Goal: Task Accomplishment & Management: Use online tool/utility

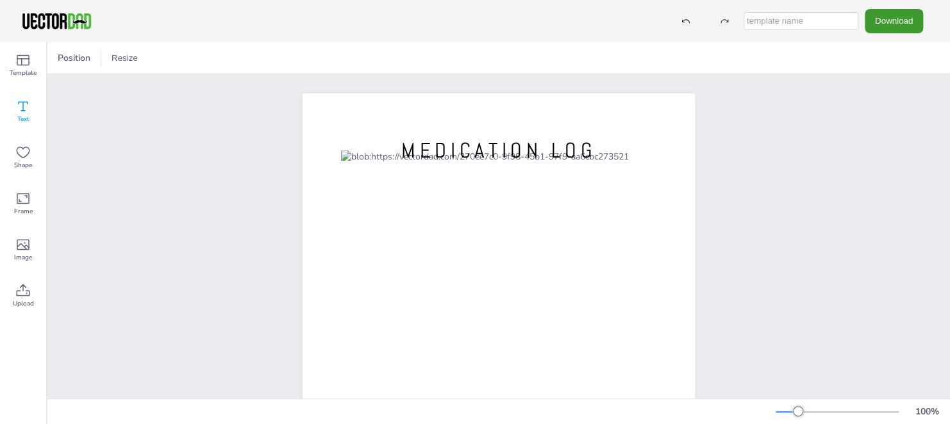
click at [25, 109] on icon at bounding box center [22, 106] width 15 height 15
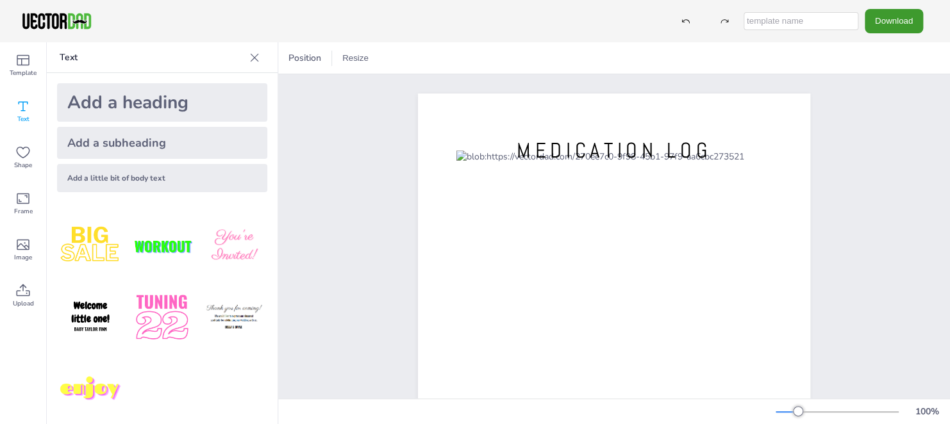
click at [187, 104] on div "Add a heading" at bounding box center [162, 102] width 210 height 38
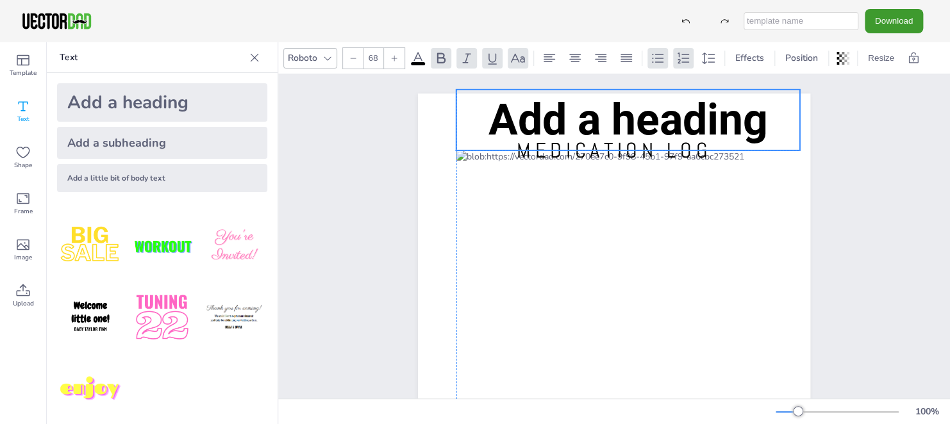
drag, startPoint x: 524, startPoint y: 335, endPoint x: 537, endPoint y: 108, distance: 227.3
click at [537, 108] on span "Add a heading" at bounding box center [627, 119] width 279 height 51
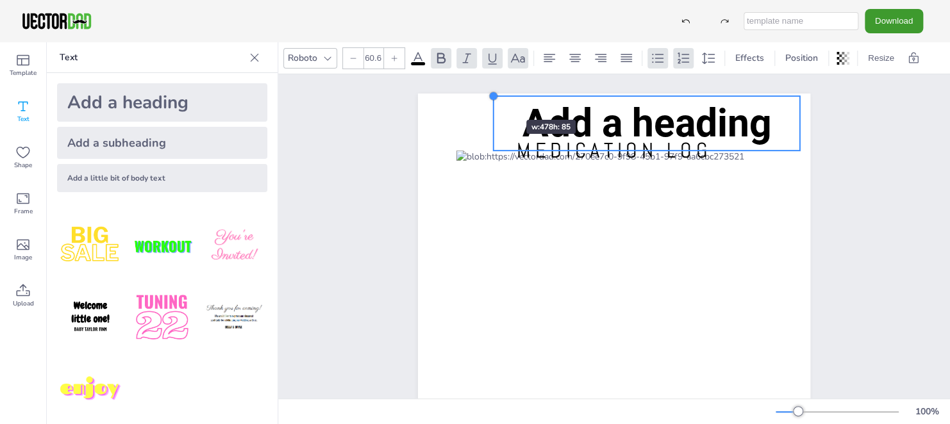
drag, startPoint x: 451, startPoint y: 88, endPoint x: 488, endPoint y: 97, distance: 38.1
click at [488, 97] on div at bounding box center [493, 96] width 10 height 10
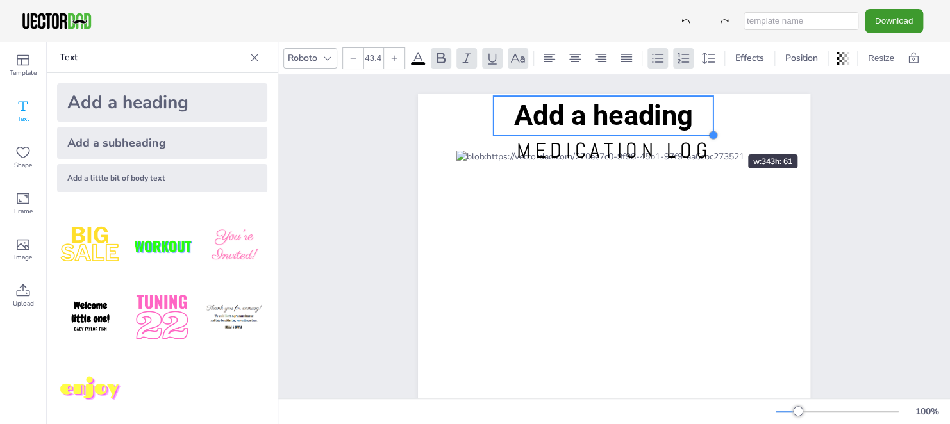
type input "43.5"
drag, startPoint x: 796, startPoint y: 151, endPoint x: 710, endPoint y: 132, distance: 88.5
click at [710, 132] on div at bounding box center [713, 135] width 10 height 10
click at [516, 114] on span "Add a heading" at bounding box center [603, 115] width 179 height 33
click at [440, 60] on icon at bounding box center [440, 58] width 15 height 15
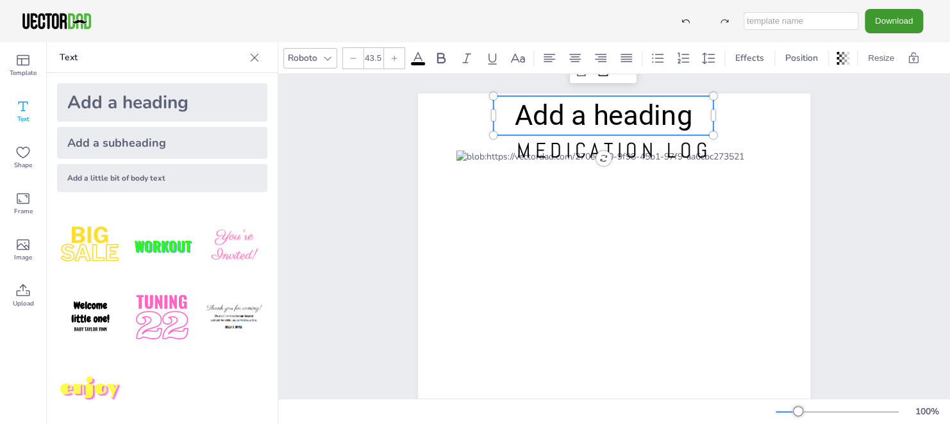
click at [533, 112] on span "Add a heading" at bounding box center [604, 115] width 178 height 33
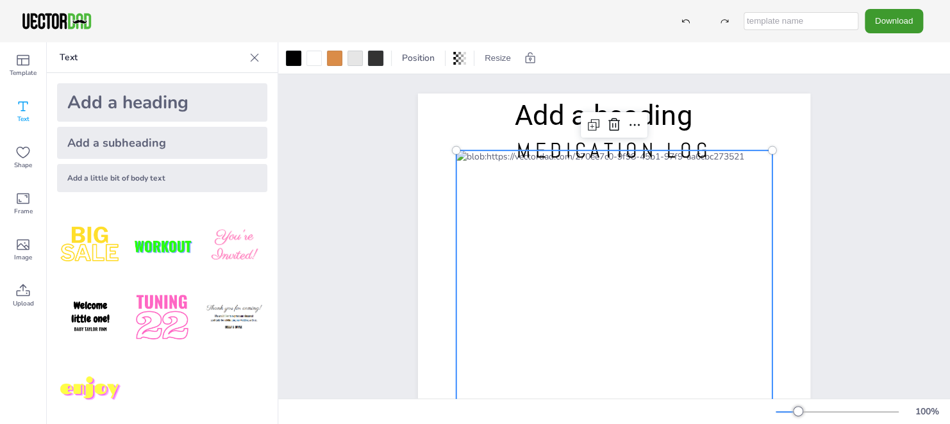
click at [529, 191] on div at bounding box center [614, 357] width 316 height 412
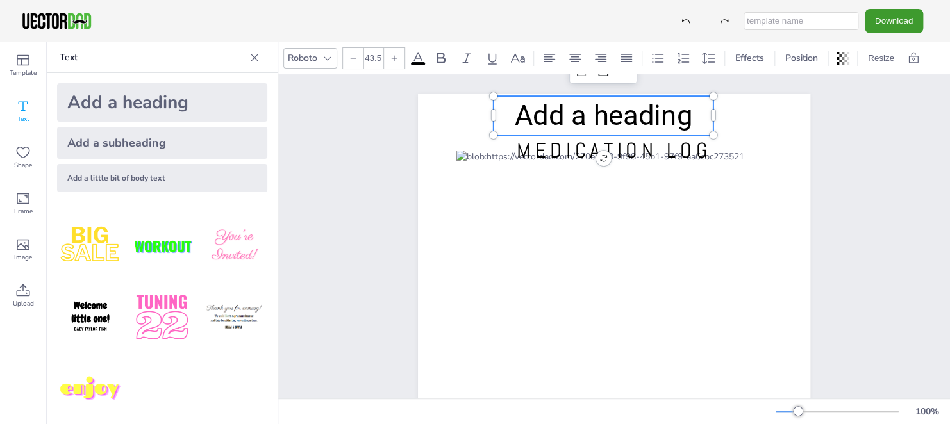
click at [519, 118] on span "Add a heading" at bounding box center [604, 115] width 178 height 33
click at [198, 63] on p "Text" at bounding box center [152, 57] width 185 height 31
click at [68, 55] on p "Text" at bounding box center [152, 57] width 185 height 31
drag, startPoint x: 68, startPoint y: 55, endPoint x: 254, endPoint y: 54, distance: 185.9
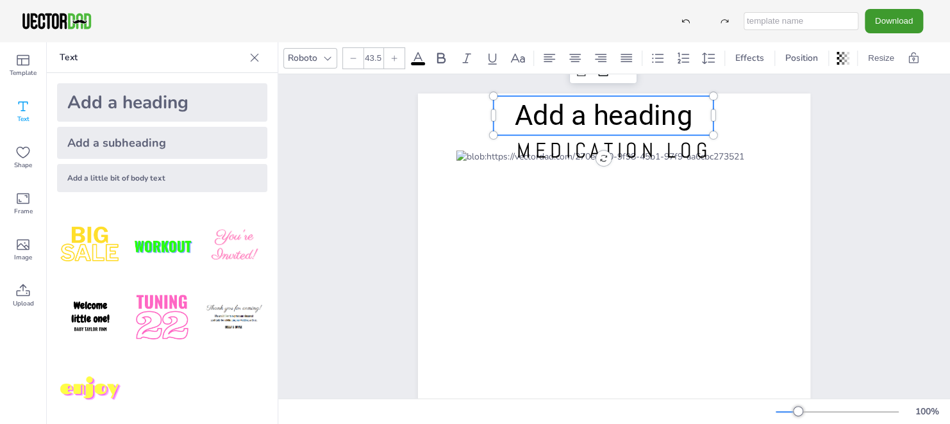
click at [254, 54] on div "Text" at bounding box center [162, 57] width 231 height 31
click at [254, 54] on icon at bounding box center [254, 57] width 13 height 13
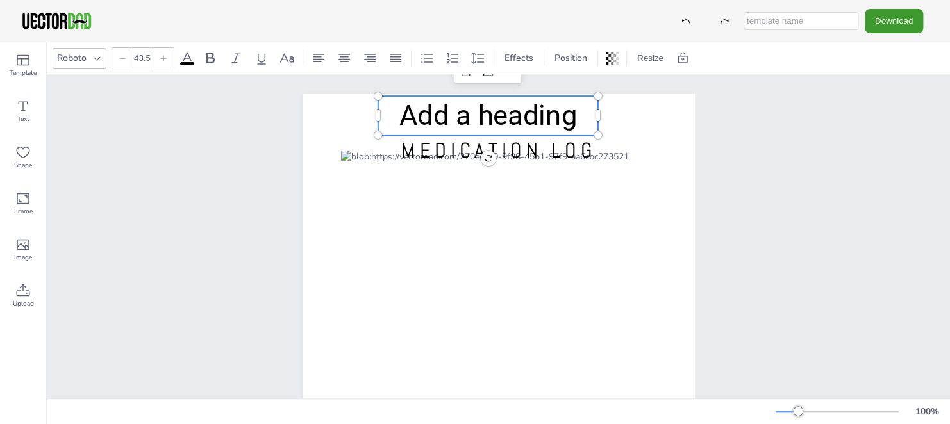
click at [399, 113] on span "Add a heading" at bounding box center [488, 115] width 178 height 33
click at [26, 117] on span "Text" at bounding box center [23, 119] width 12 height 10
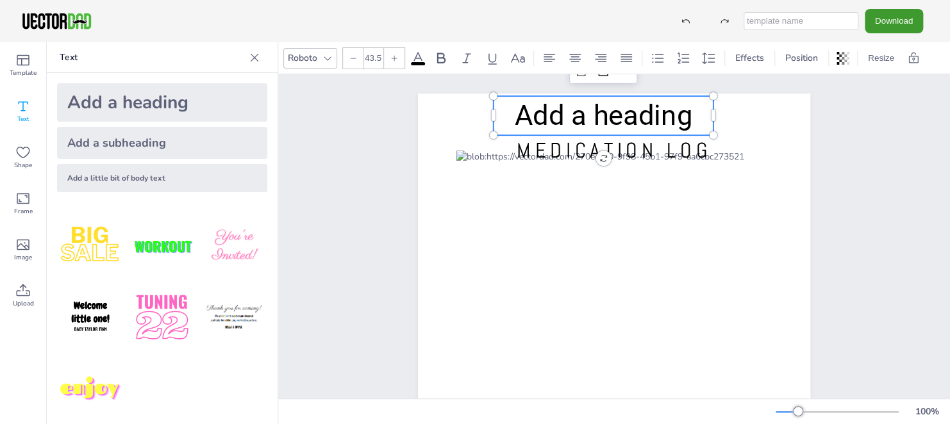
click at [547, 116] on span "Add a heading" at bounding box center [604, 115] width 178 height 33
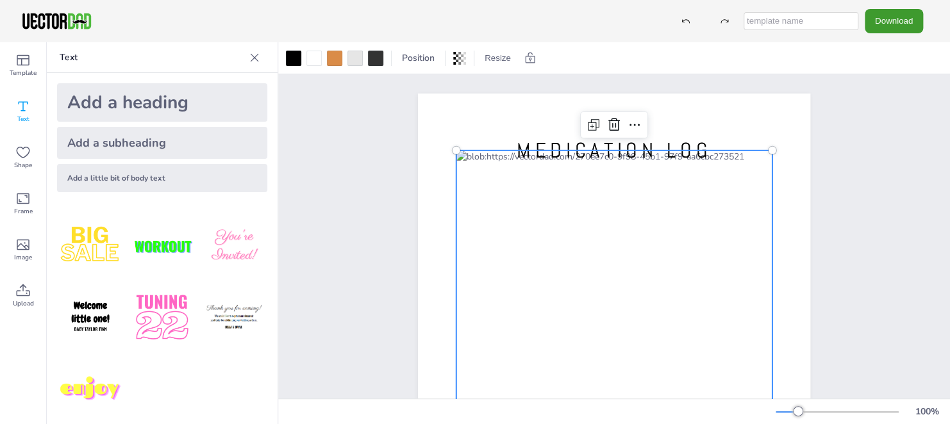
click at [513, 195] on div at bounding box center [614, 357] width 316 height 412
click at [144, 58] on p "Text" at bounding box center [152, 57] width 185 height 31
click at [252, 53] on icon at bounding box center [254, 57] width 13 height 13
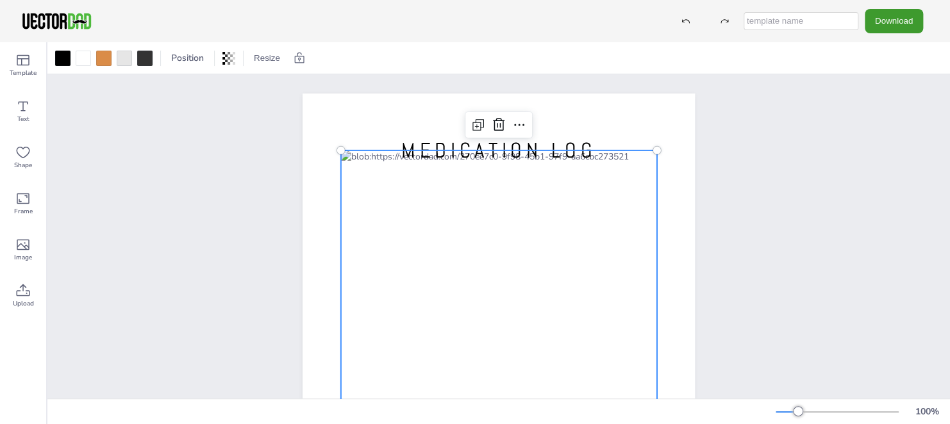
click at [399, 186] on div at bounding box center [499, 357] width 316 height 412
click at [19, 109] on icon at bounding box center [22, 106] width 15 height 15
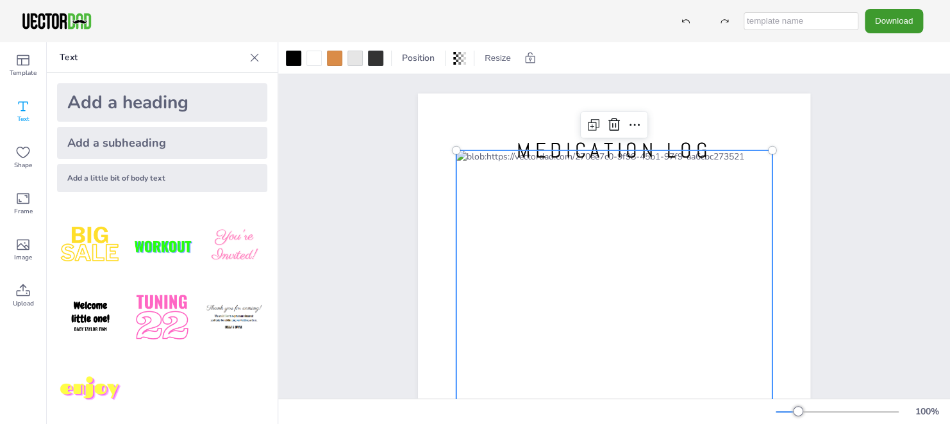
click at [532, 187] on div at bounding box center [614, 357] width 316 height 412
click at [535, 189] on div at bounding box center [614, 357] width 316 height 412
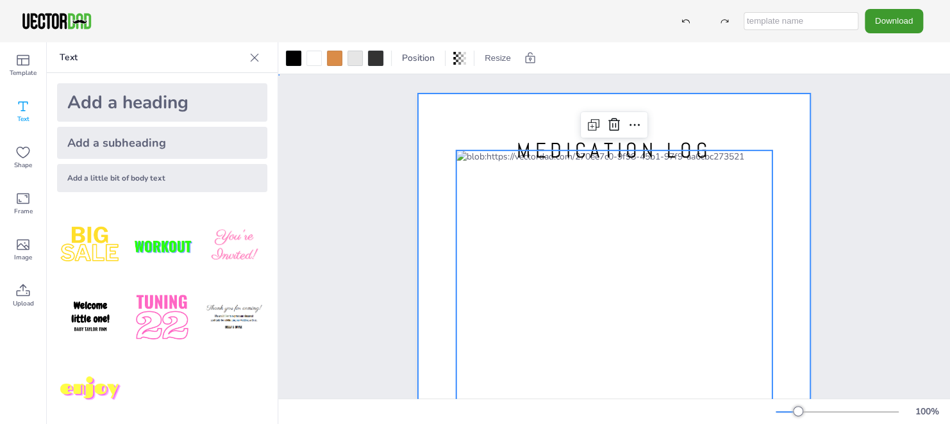
click at [713, 131] on div at bounding box center [614, 347] width 392 height 507
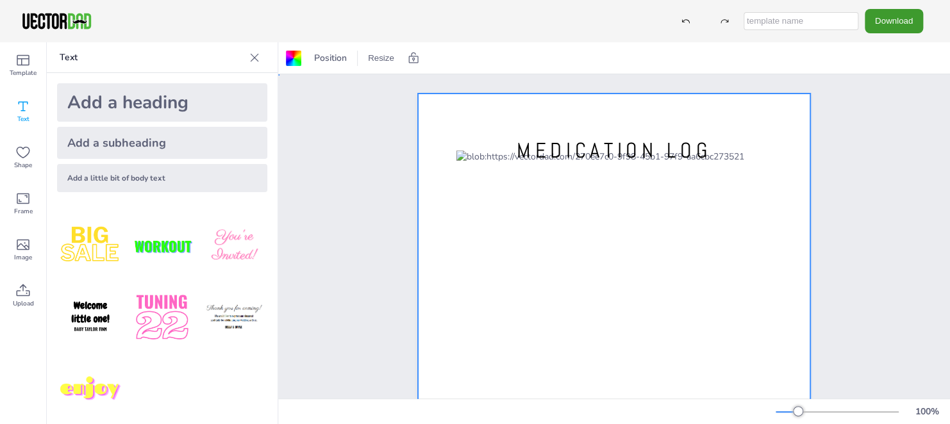
click at [713, 131] on div at bounding box center [614, 347] width 392 height 507
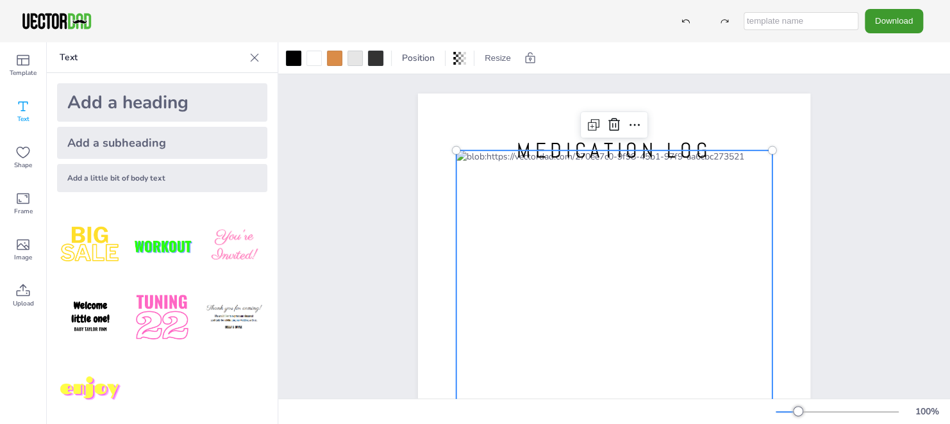
click at [532, 185] on div at bounding box center [614, 357] width 316 height 412
click at [588, 127] on icon at bounding box center [593, 124] width 15 height 15
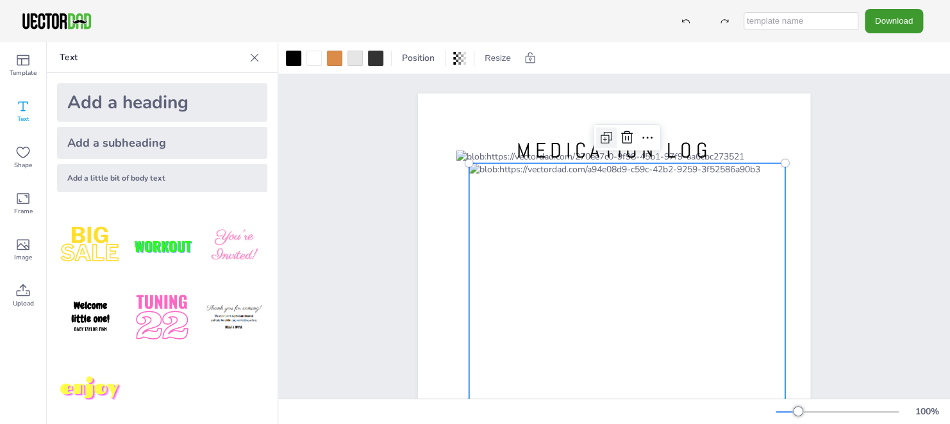
click at [603, 139] on icon at bounding box center [605, 139] width 4 height 4
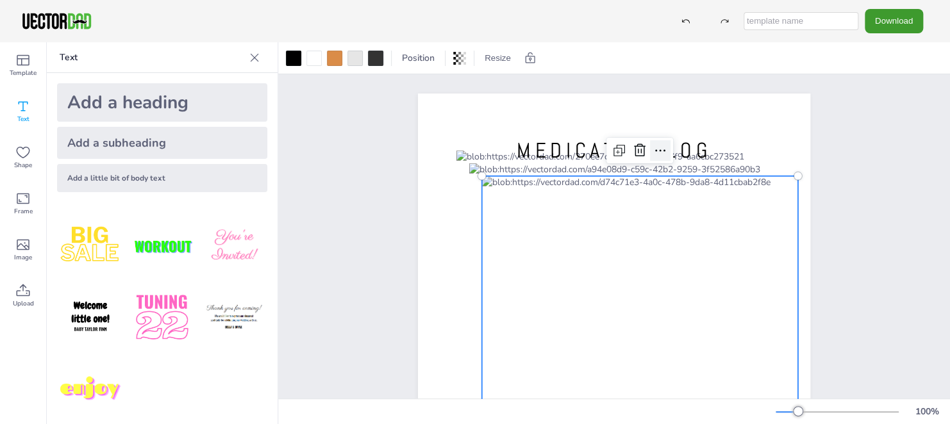
click at [657, 149] on icon at bounding box center [660, 150] width 15 height 15
click at [560, 198] on div at bounding box center [640, 382] width 316 height 412
click at [556, 217] on div at bounding box center [640, 382] width 316 height 412
click at [26, 111] on icon at bounding box center [22, 106] width 15 height 15
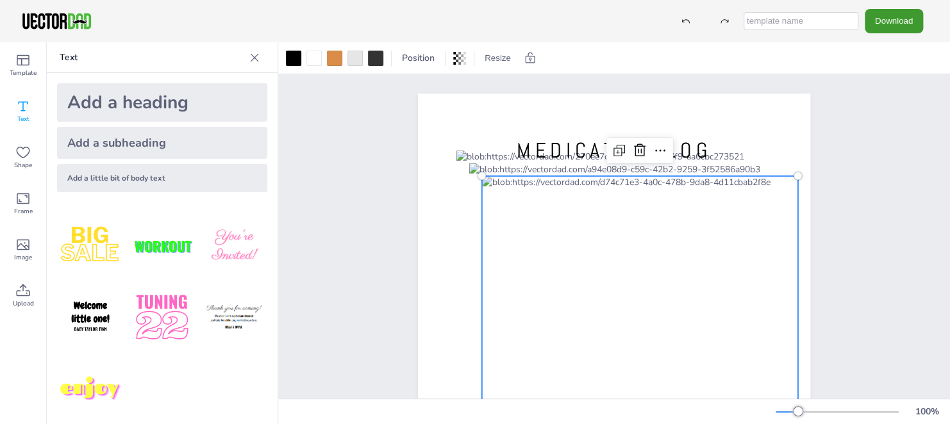
click at [26, 111] on icon at bounding box center [22, 106] width 15 height 15
click at [62, 53] on p "Text" at bounding box center [152, 57] width 185 height 31
click at [21, 63] on icon at bounding box center [22, 60] width 15 height 15
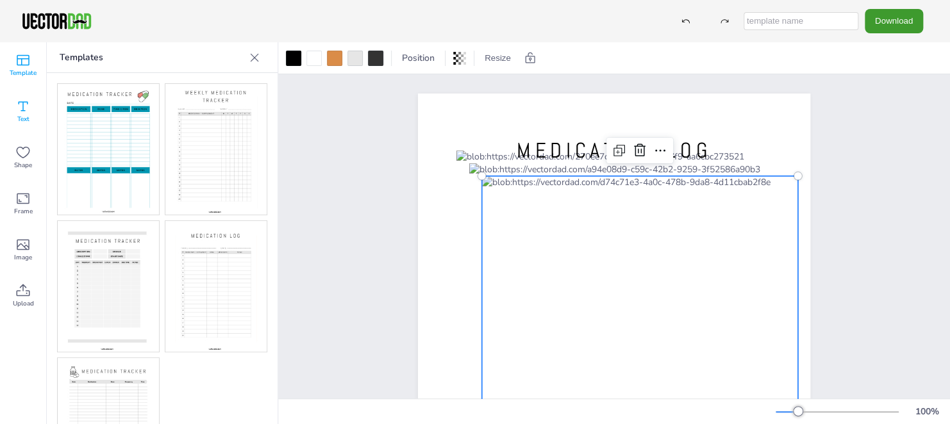
click at [28, 110] on icon at bounding box center [22, 106] width 15 height 15
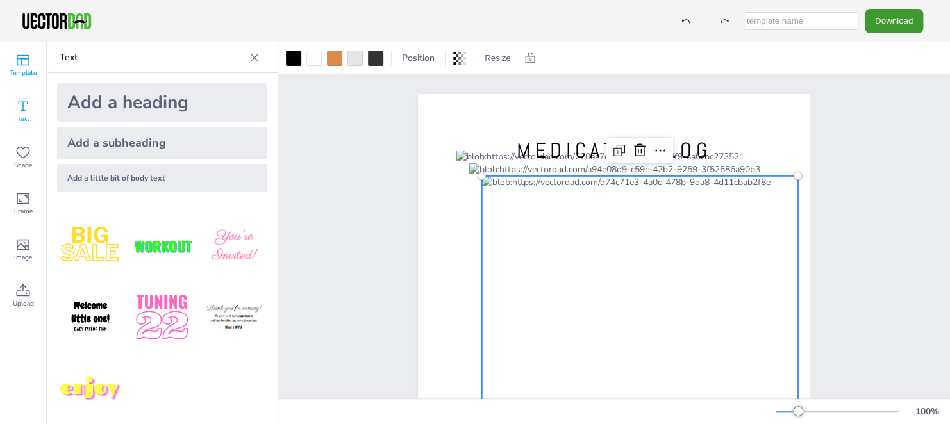
click at [19, 61] on icon at bounding box center [22, 60] width 15 height 15
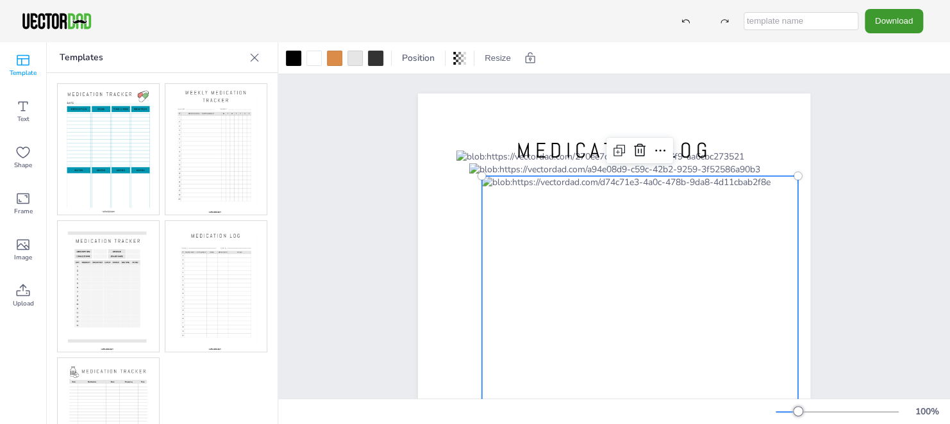
click at [222, 154] on img at bounding box center [215, 149] width 101 height 131
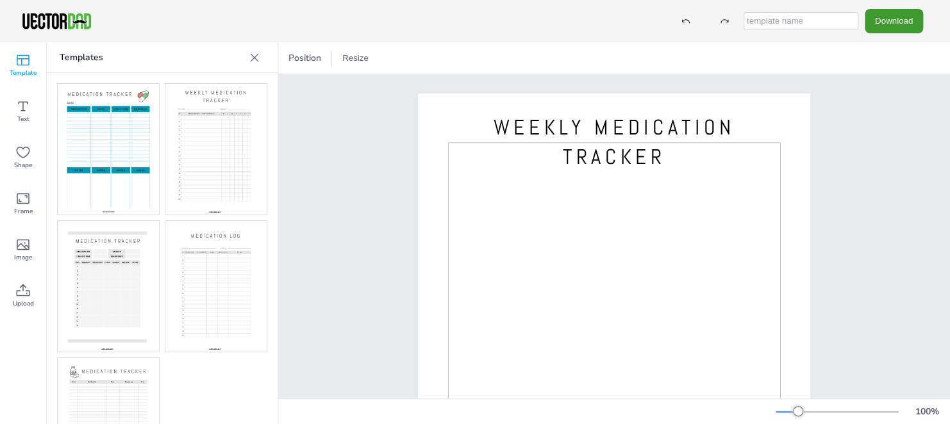
click at [222, 154] on img at bounding box center [215, 149] width 101 height 131
click at [113, 278] on img at bounding box center [108, 286] width 101 height 131
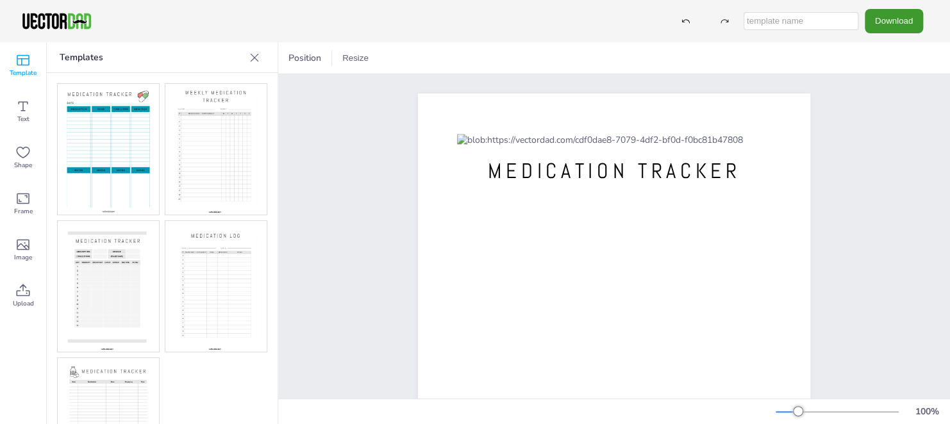
click at [215, 261] on img at bounding box center [215, 286] width 101 height 131
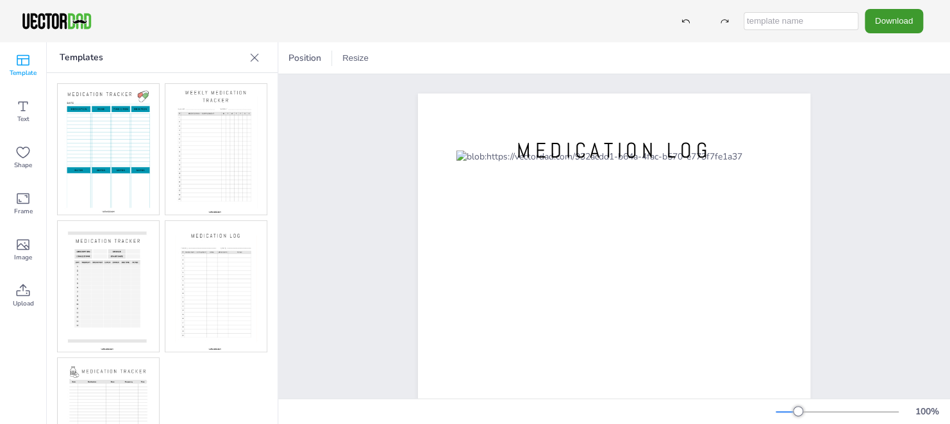
click at [115, 372] on img at bounding box center [108, 423] width 101 height 131
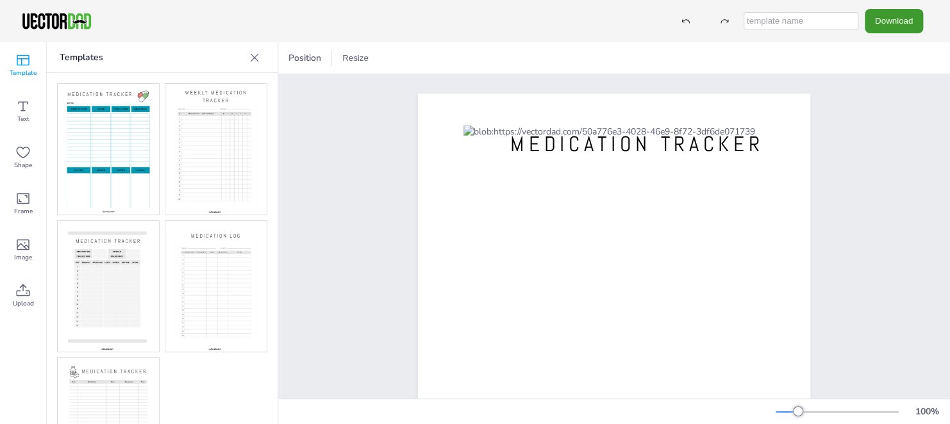
click at [115, 372] on img at bounding box center [108, 423] width 101 height 131
click at [222, 279] on img at bounding box center [215, 286] width 101 height 131
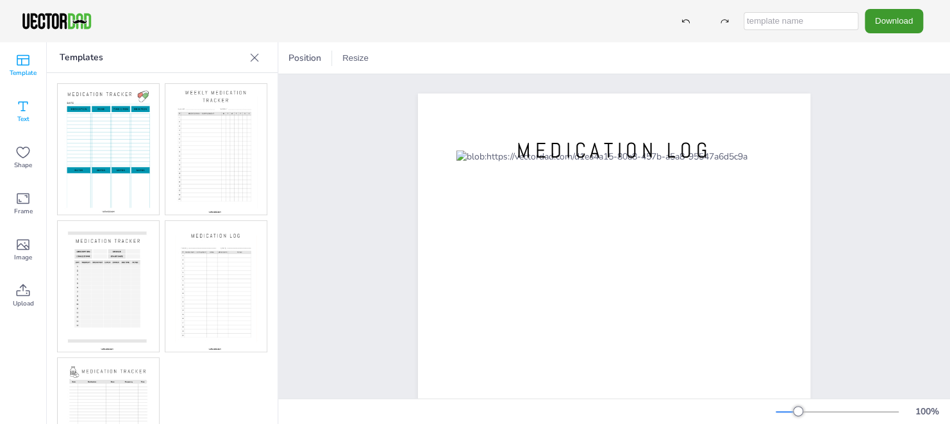
click at [15, 110] on icon at bounding box center [22, 106] width 15 height 15
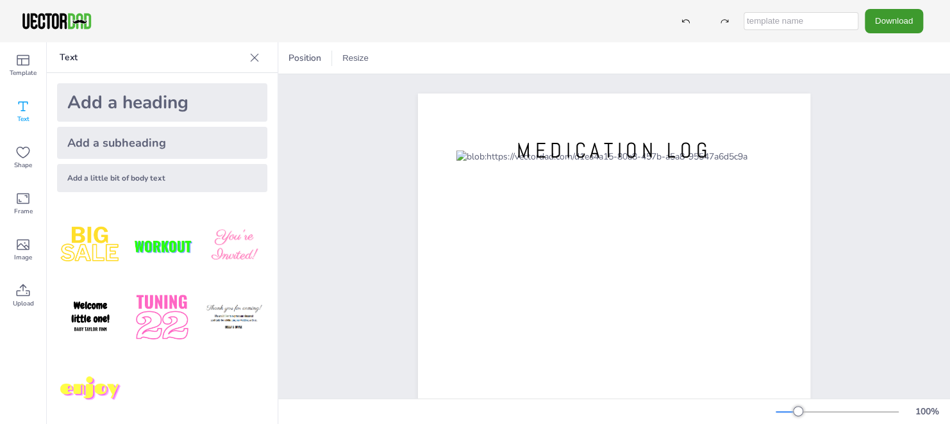
click at [96, 174] on div "Add a little bit of body text" at bounding box center [162, 178] width 210 height 28
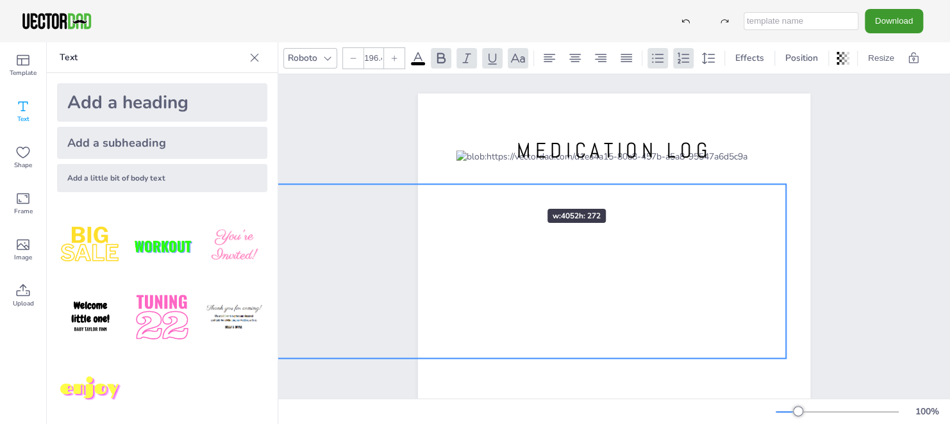
drag, startPoint x: 439, startPoint y: 337, endPoint x: 509, endPoint y: 186, distance: 166.6
click at [509, 186] on div "[DOMAIN_NAME] MEDICATION LOG Add a little bit of body text" at bounding box center [614, 347] width 392 height 507
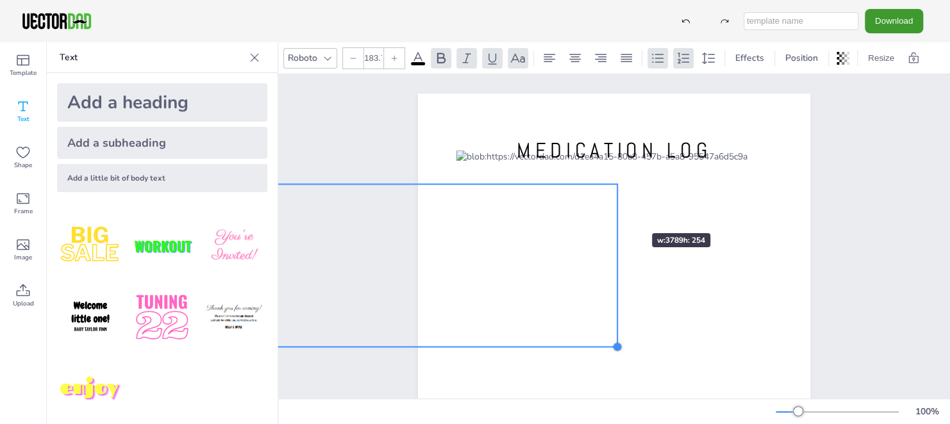
drag, startPoint x: 782, startPoint y: 360, endPoint x: 613, endPoint y: 210, distance: 225.7
click at [613, 210] on div "[DOMAIN_NAME] MEDICATION LOG Add a little bit of body text" at bounding box center [614, 347] width 392 height 507
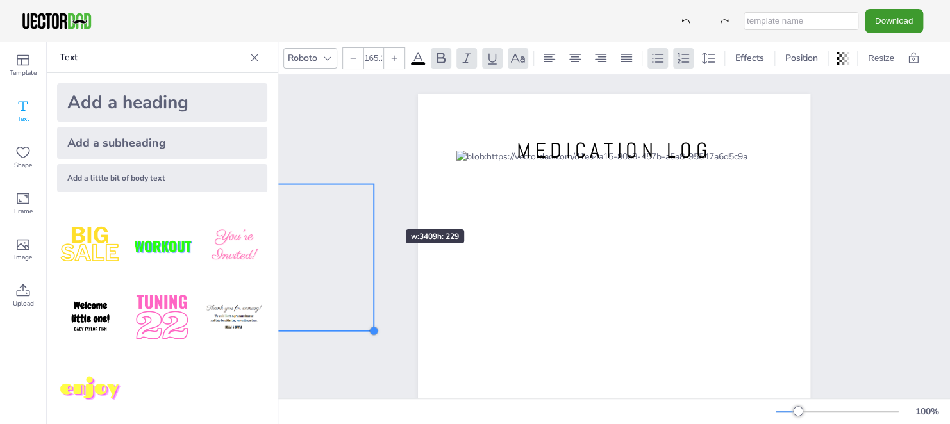
type input "165.1"
drag, startPoint x: 611, startPoint y: 347, endPoint x: 365, endPoint y: 206, distance: 283.4
click at [365, 206] on div "[DOMAIN_NAME] MEDICATION LOG Add a little bit of body text" at bounding box center [614, 346] width 503 height 545
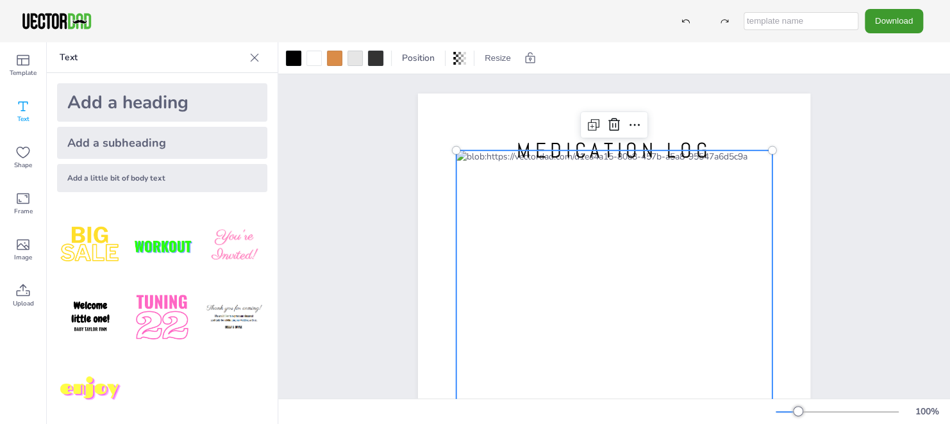
click at [524, 182] on div at bounding box center [614, 357] width 316 height 412
click at [526, 190] on div at bounding box center [614, 357] width 316 height 412
click at [188, 183] on div "Add a little bit of body text" at bounding box center [162, 178] width 210 height 28
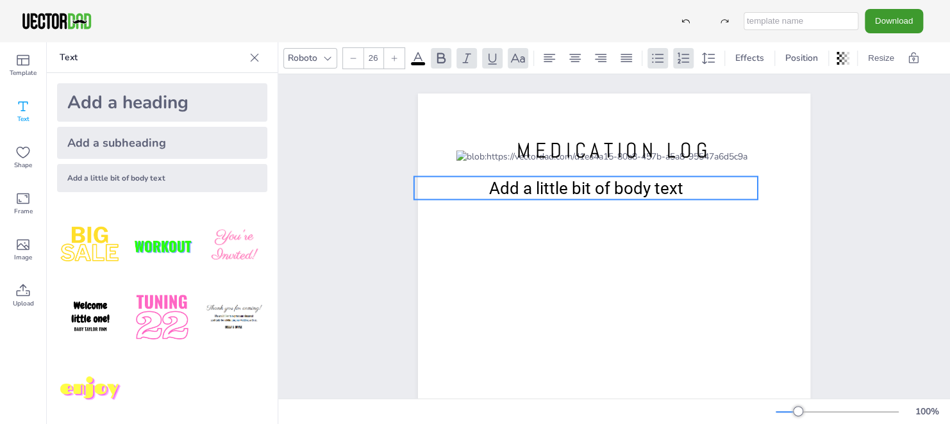
drag, startPoint x: 544, startPoint y: 345, endPoint x: 515, endPoint y: 186, distance: 161.5
click at [515, 186] on span "Add a little bit of body text" at bounding box center [585, 188] width 194 height 19
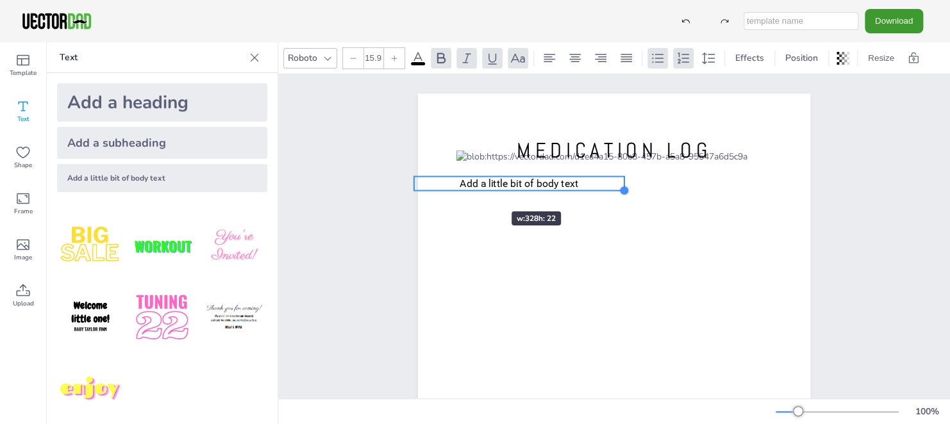
drag, startPoint x: 756, startPoint y: 197, endPoint x: 473, endPoint y: 188, distance: 282.8
click at [473, 188] on div "[DOMAIN_NAME] MEDICATION LOG Add a little bit of body text Add a little bit of …" at bounding box center [614, 347] width 392 height 507
type input "14.4"
drag, startPoint x: 408, startPoint y: 171, endPoint x: 493, endPoint y: 179, distance: 85.0
click at [493, 179] on div "[DOMAIN_NAME] MEDICATION LOG Add a little bit of body text Add a little bit of …" at bounding box center [614, 347] width 392 height 507
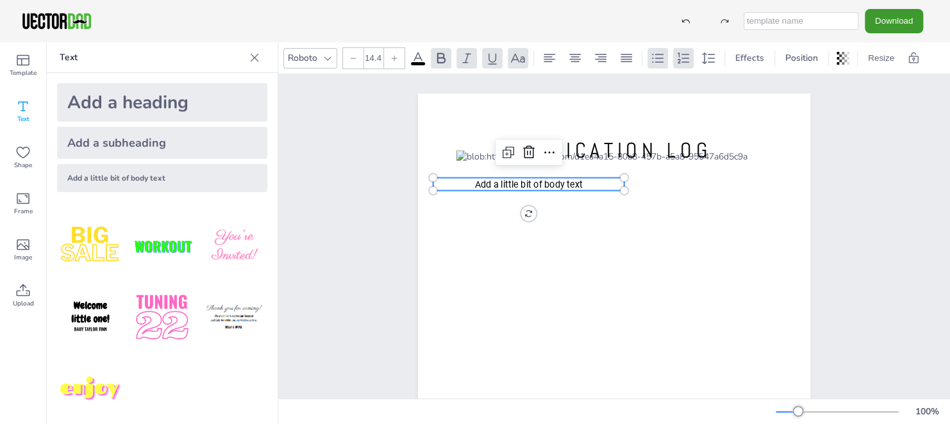
click at [502, 179] on span "Add a little bit of body text" at bounding box center [528, 184] width 108 height 11
click at [501, 181] on p at bounding box center [528, 184] width 191 height 13
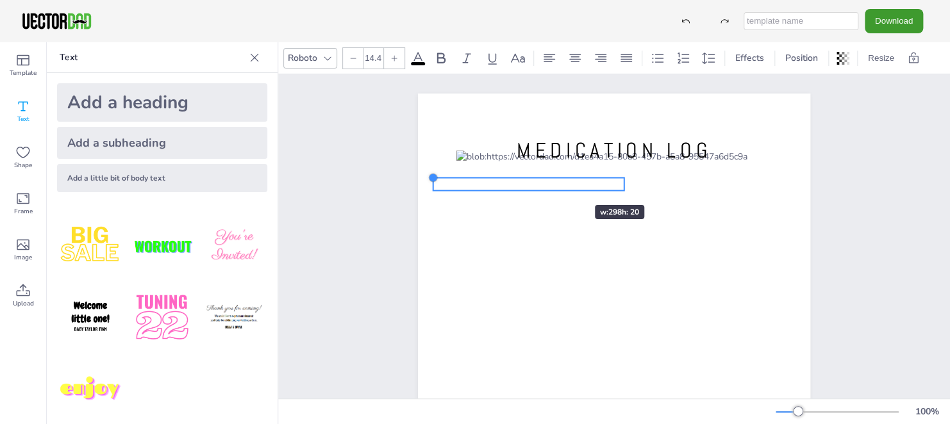
drag, startPoint x: 425, startPoint y: 178, endPoint x: 561, endPoint y: 182, distance: 135.9
click at [561, 182] on div "[DOMAIN_NAME] MEDICATION LOG Add a little bit of body text" at bounding box center [614, 347] width 392 height 507
click at [514, 184] on p at bounding box center [528, 184] width 191 height 13
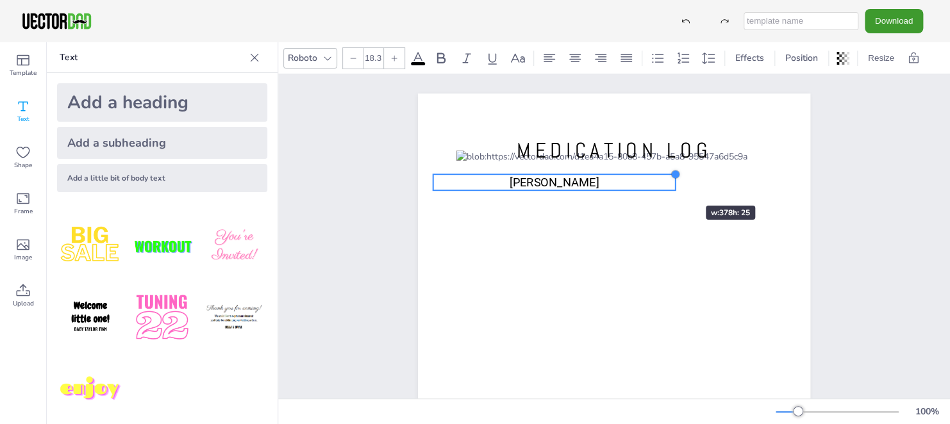
drag, startPoint x: 616, startPoint y: 182, endPoint x: 667, endPoint y: 183, distance: 51.3
click at [667, 183] on div "[DOMAIN_NAME] MEDICATION LOG Add a little bit of body text [PERSON_NAME] [PERSO…" at bounding box center [614, 347] width 392 height 507
click at [314, 208] on div "[DOMAIN_NAME] MEDICATION LOG Add a little bit of body text [PERSON_NAME] [PERSO…" at bounding box center [614, 346] width 672 height 545
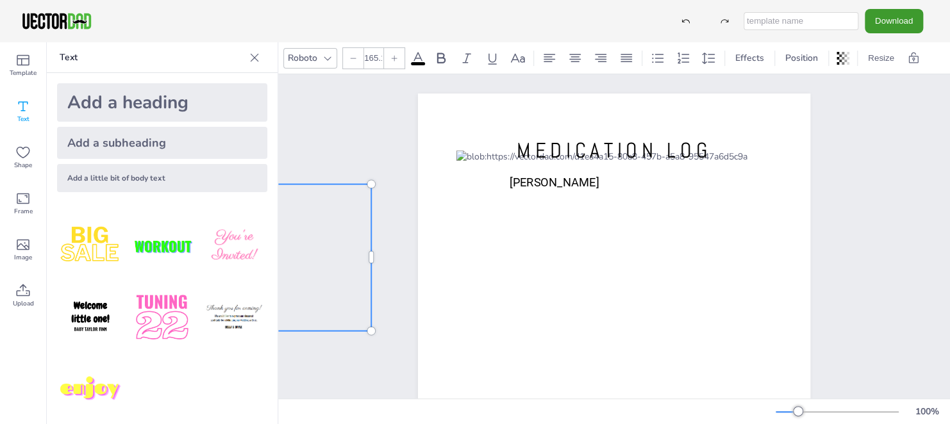
drag, startPoint x: 198, startPoint y: 180, endPoint x: 234, endPoint y: 178, distance: 35.9
click at [234, 178] on div "Add a little bit of body text" at bounding box center [162, 178] width 210 height 28
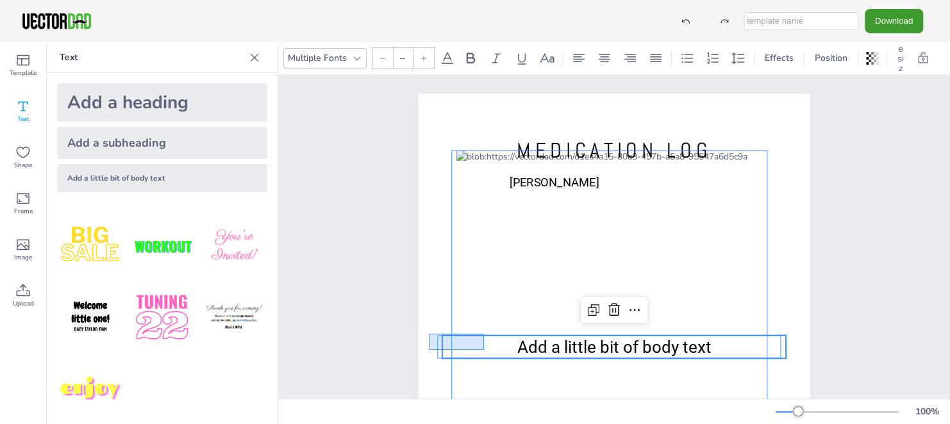
drag, startPoint x: 429, startPoint y: 334, endPoint x: 483, endPoint y: 350, distance: 56.8
click at [483, 94] on div "[DOMAIN_NAME] MEDICATION LOG Add a little bit of body text [PERSON_NAME] Add a …" at bounding box center [614, 94] width 392 height 0
type input "26"
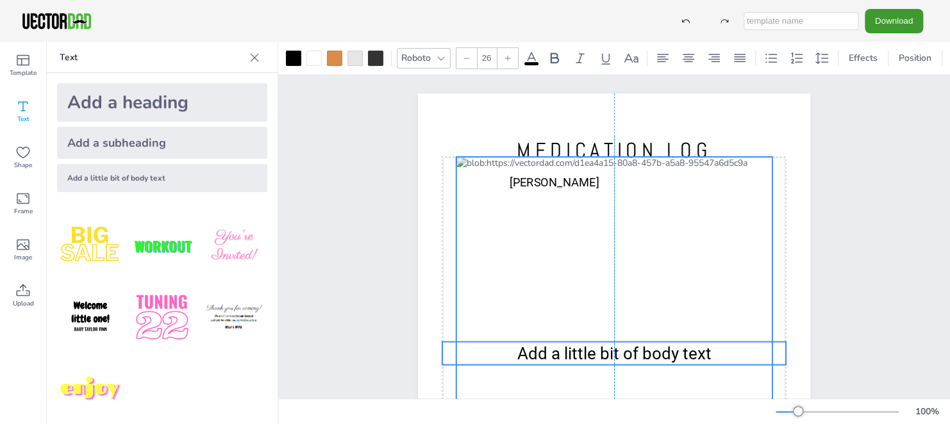
drag, startPoint x: 579, startPoint y: 344, endPoint x: 577, endPoint y: 350, distance: 6.9
click at [577, 350] on span "Add a little bit of body text" at bounding box center [614, 353] width 194 height 19
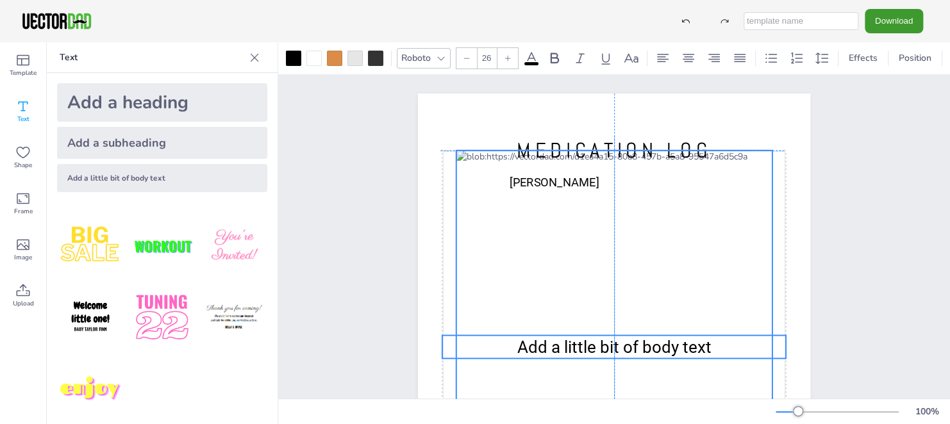
drag, startPoint x: 593, startPoint y: 355, endPoint x: 592, endPoint y: 345, distance: 9.7
click at [592, 345] on span "Add a little bit of body text" at bounding box center [614, 347] width 194 height 19
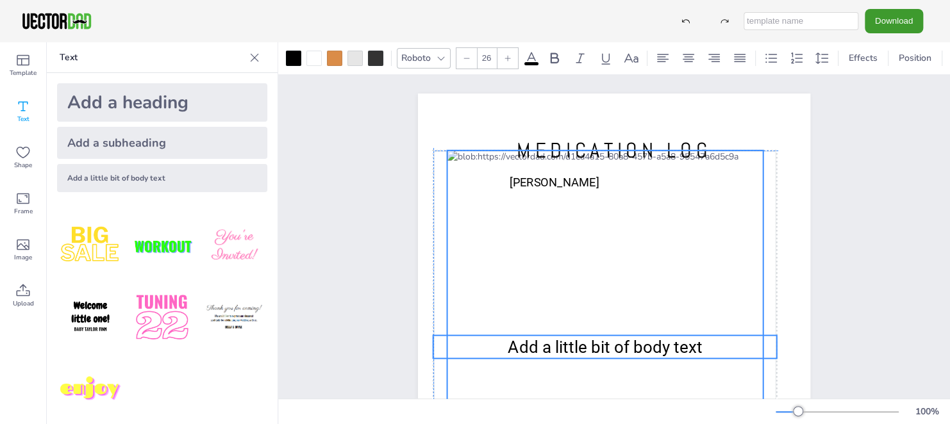
drag, startPoint x: 452, startPoint y: 331, endPoint x: 444, endPoint y: 332, distance: 7.7
click at [447, 332] on div at bounding box center [605, 357] width 316 height 412
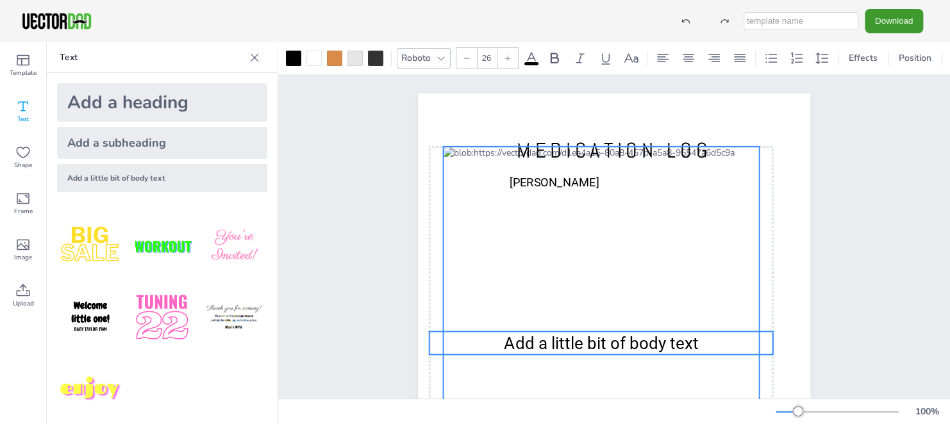
click at [561, 345] on span "Add a little bit of body text" at bounding box center [601, 343] width 194 height 19
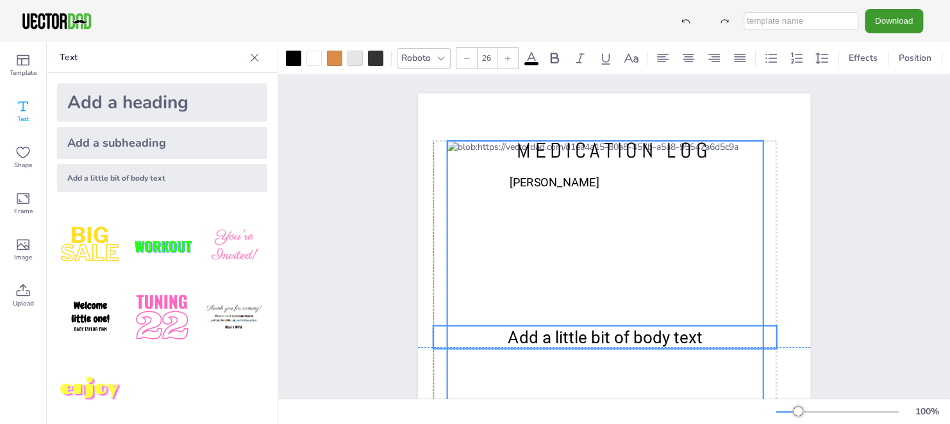
click at [565, 340] on span "Add a little bit of body text" at bounding box center [605, 337] width 194 height 19
click at [513, 337] on span "Add a little bit of body text" at bounding box center [605, 337] width 194 height 19
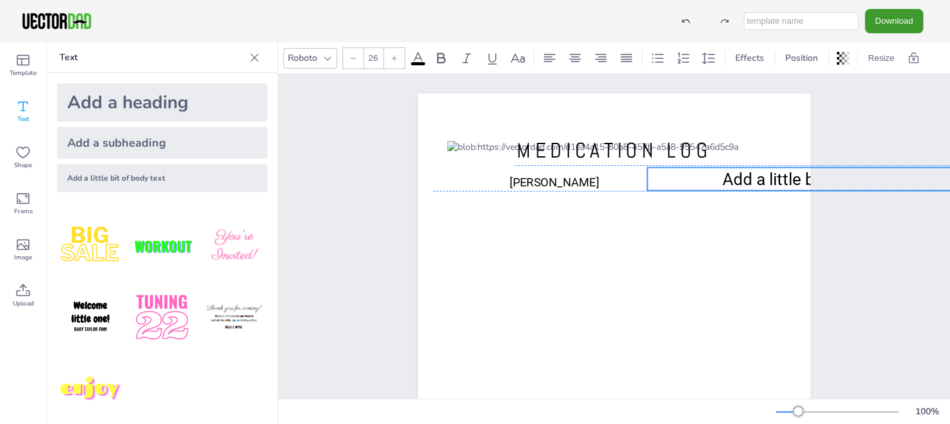
drag, startPoint x: 532, startPoint y: 339, endPoint x: 746, endPoint y: 179, distance: 267.0
click at [746, 179] on span "Add a little bit of body text" at bounding box center [819, 179] width 194 height 19
click at [722, 180] on span "Add a little bit of body text" at bounding box center [819, 179] width 194 height 19
click at [722, 173] on span "Add a little bit of body text" at bounding box center [819, 179] width 194 height 19
click at [724, 171] on span "Add a little bit of body text" at bounding box center [821, 179] width 194 height 19
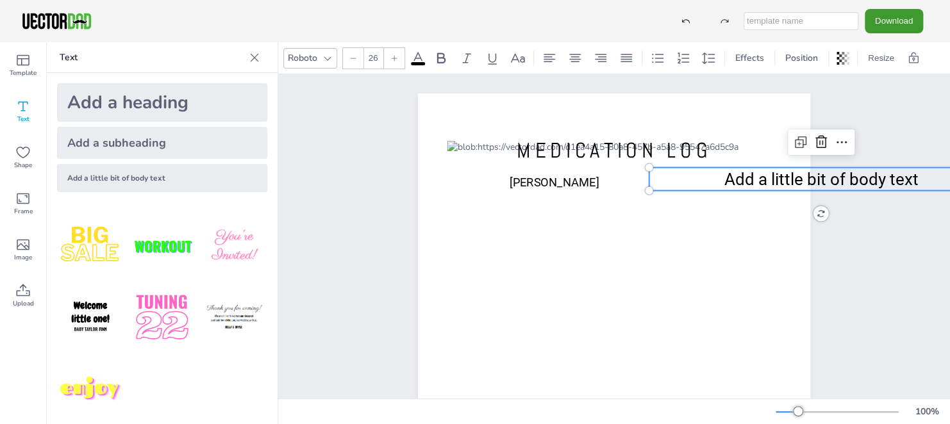
click at [724, 171] on span "Add a little bit of body text" at bounding box center [821, 179] width 194 height 19
click at [672, 179] on p at bounding box center [821, 179] width 344 height 23
click at [675, 176] on p at bounding box center [821, 179] width 344 height 23
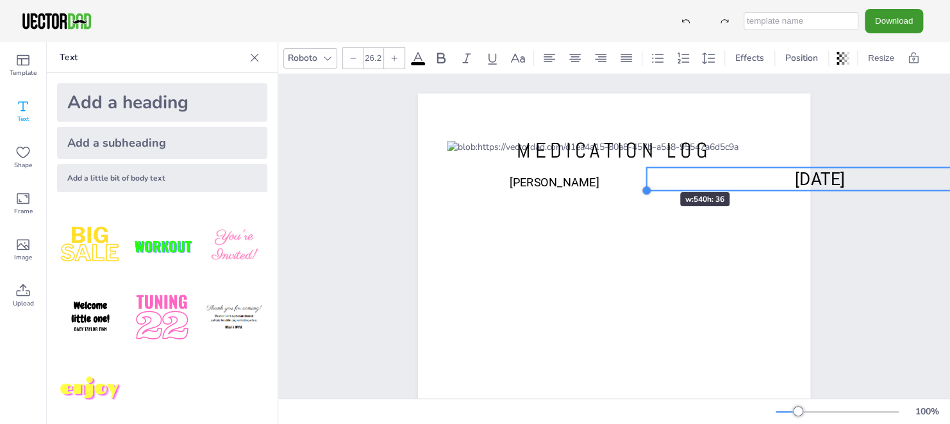
drag, startPoint x: 644, startPoint y: 189, endPoint x: 642, endPoint y: 169, distance: 20.0
click at [642, 169] on div "[DOMAIN_NAME] MEDICATION LOG Add a little bit of body text [PERSON_NAME] [DATE]…" at bounding box center [614, 347] width 392 height 507
drag, startPoint x: 927, startPoint y: 183, endPoint x: 838, endPoint y: 172, distance: 89.8
click at [838, 172] on p "[DATE]" at bounding box center [820, 180] width 346 height 24
click at [795, 179] on span "[DATE]" at bounding box center [820, 179] width 50 height 19
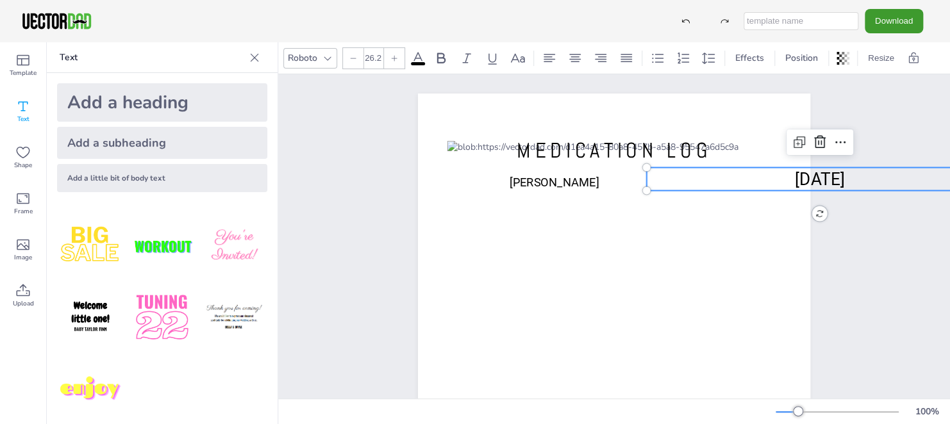
drag, startPoint x: 770, startPoint y: 179, endPoint x: 739, endPoint y: 178, distance: 31.5
click at [739, 178] on p "[DATE]" at bounding box center [820, 180] width 346 height 24
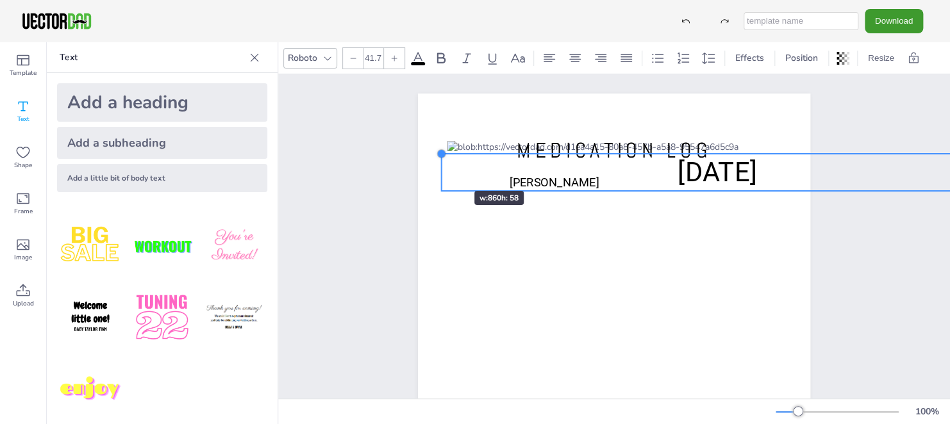
drag, startPoint x: 641, startPoint y: 171, endPoint x: 436, endPoint y: 168, distance: 205.1
click at [436, 168] on div "[DOMAIN_NAME] MEDICATION LOG Add a little bit of body text [PERSON_NAME] [DATE]…" at bounding box center [614, 347] width 392 height 507
drag, startPoint x: 912, startPoint y: 192, endPoint x: 873, endPoint y: 179, distance: 41.0
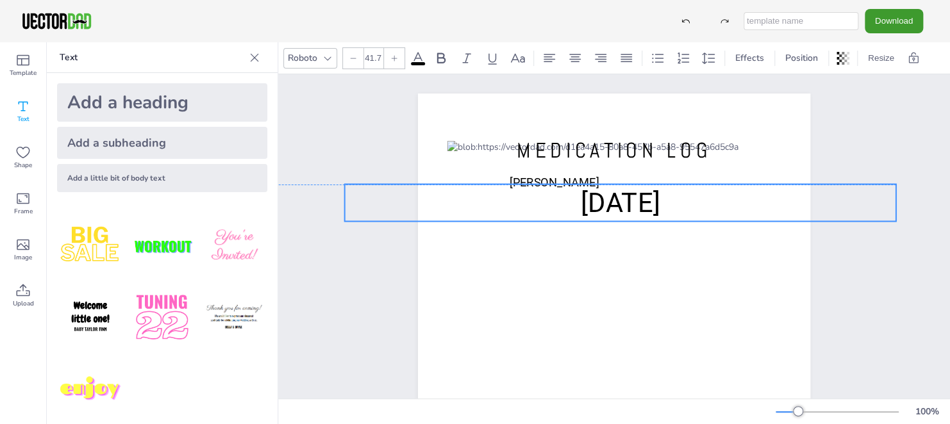
drag, startPoint x: 878, startPoint y: 187, endPoint x: 781, endPoint y: 217, distance: 101.2
click at [781, 217] on div "[DOMAIN_NAME] MEDICATION LOG Add a little bit of body text [PERSON_NAME] [DATE]" at bounding box center [614, 346] width 672 height 545
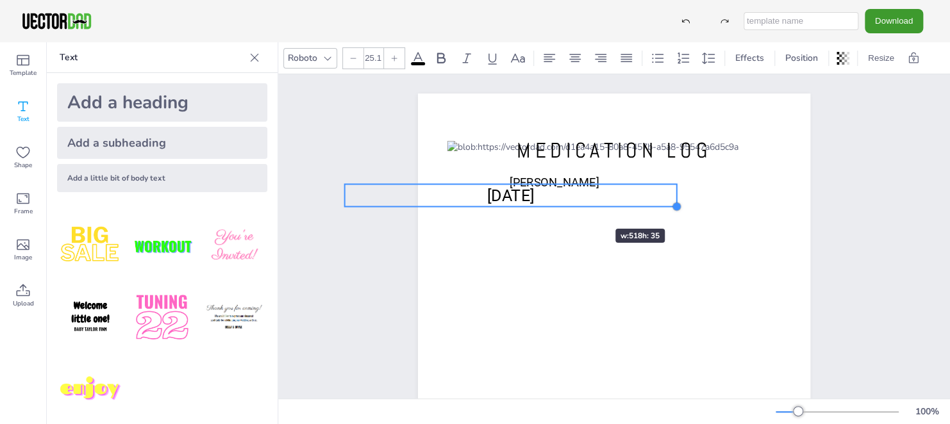
drag, startPoint x: 890, startPoint y: 221, endPoint x: 577, endPoint y: 206, distance: 313.8
click at [577, 206] on div "[DOMAIN_NAME] MEDICATION LOG Add a little bit of body text [PERSON_NAME] [DATE]" at bounding box center [614, 347] width 392 height 507
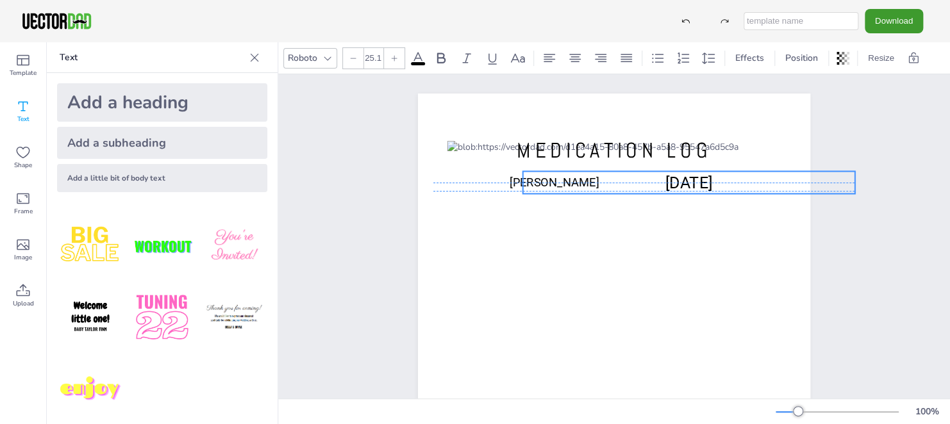
drag, startPoint x: 483, startPoint y: 195, endPoint x: 661, endPoint y: 180, distance: 178.8
click at [665, 180] on span "[DATE]" at bounding box center [688, 182] width 47 height 19
click at [356, 281] on div "[DOMAIN_NAME] MEDICATION LOG Add a little bit of body text [PERSON_NAME] [DATE]" at bounding box center [614, 346] width 672 height 545
type input "165.1"
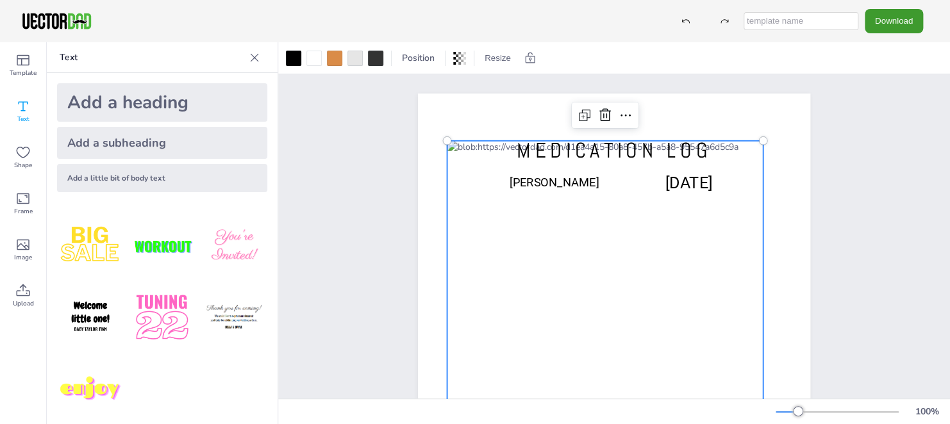
click at [488, 219] on div at bounding box center [605, 347] width 316 height 412
click at [142, 181] on div "Add a little bit of body text" at bounding box center [162, 178] width 210 height 28
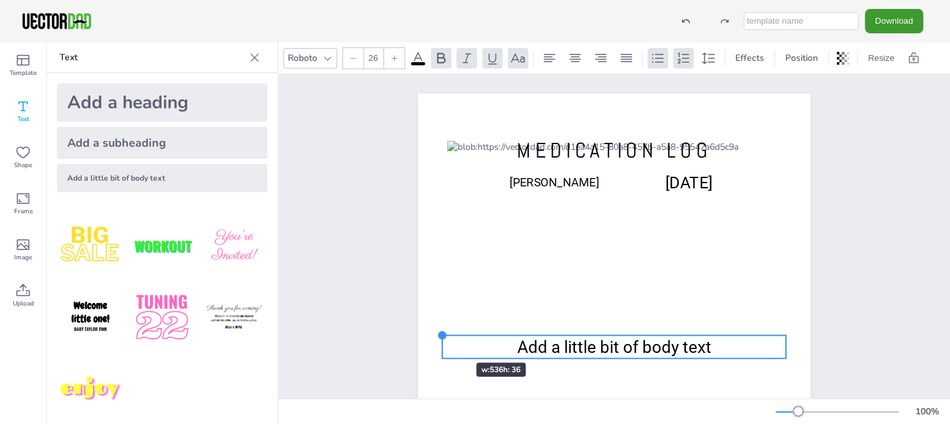
click at [438, 340] on div at bounding box center [442, 336] width 10 height 10
click at [583, 358] on p "Add a little bit of body text" at bounding box center [614, 347] width 344 height 23
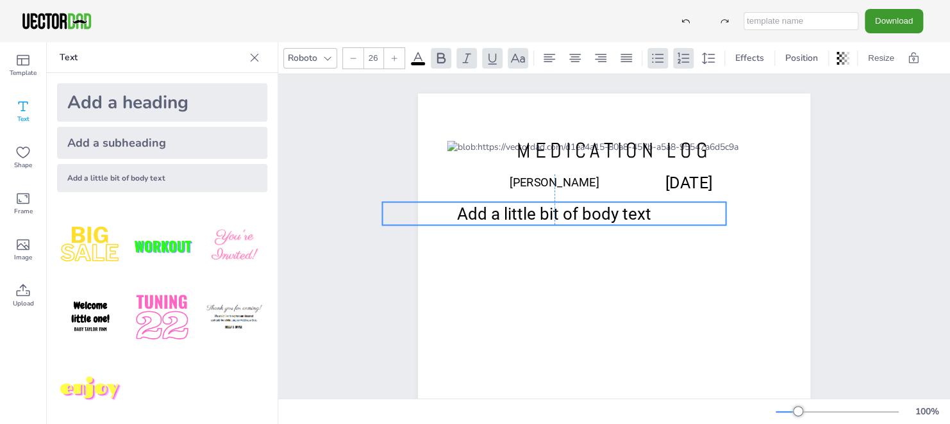
drag, startPoint x: 586, startPoint y: 345, endPoint x: 528, endPoint y: 212, distance: 145.5
click at [528, 212] on span "Add a little bit of body text" at bounding box center [554, 213] width 194 height 19
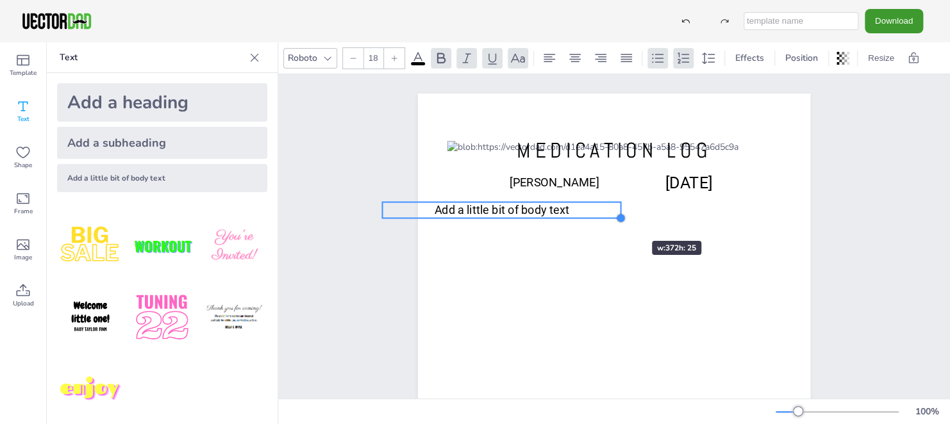
drag, startPoint x: 719, startPoint y: 226, endPoint x: 613, endPoint y: 218, distance: 105.5
click at [616, 218] on div at bounding box center [621, 218] width 10 height 10
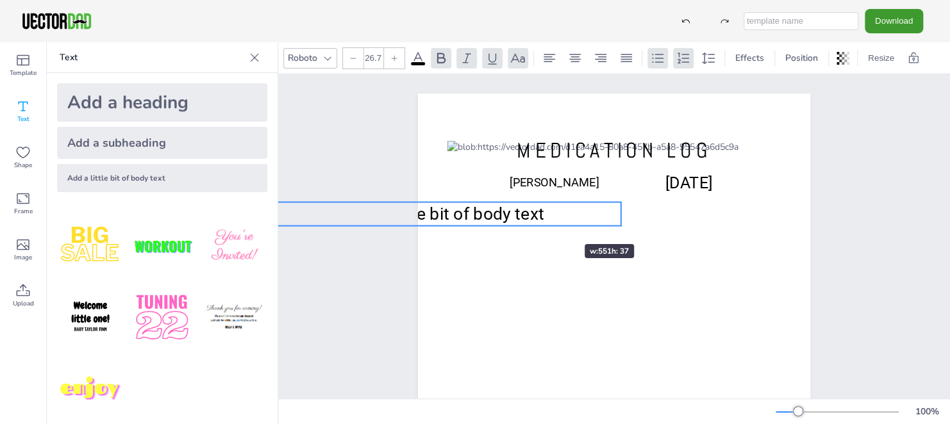
drag, startPoint x: 375, startPoint y: 213, endPoint x: 546, endPoint y: 221, distance: 171.3
click at [546, 221] on div "[DOMAIN_NAME] MEDICATION LOG Add a little bit of body text [PERSON_NAME] [DATE]…" at bounding box center [614, 347] width 392 height 507
drag, startPoint x: 614, startPoint y: 223, endPoint x: 585, endPoint y: 222, distance: 28.9
click at [585, 222] on div "[DOMAIN_NAME] MEDICATION LOG Add a little bit of body text [PERSON_NAME] [DATE]…" at bounding box center [614, 347] width 392 height 507
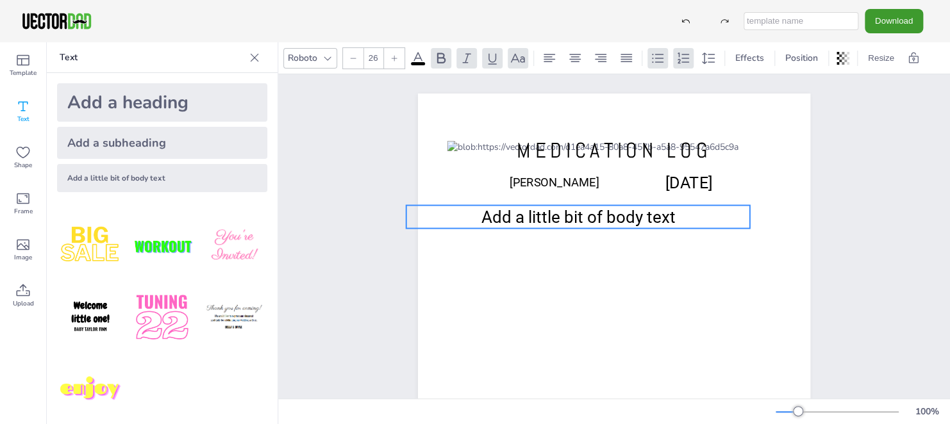
drag, startPoint x: 398, startPoint y: 209, endPoint x: 537, endPoint y: 212, distance: 138.5
click at [537, 212] on div "[DOMAIN_NAME] MEDICATION LOG Add a little bit of body text [PERSON_NAME] [DATE]…" at bounding box center [614, 347] width 431 height 507
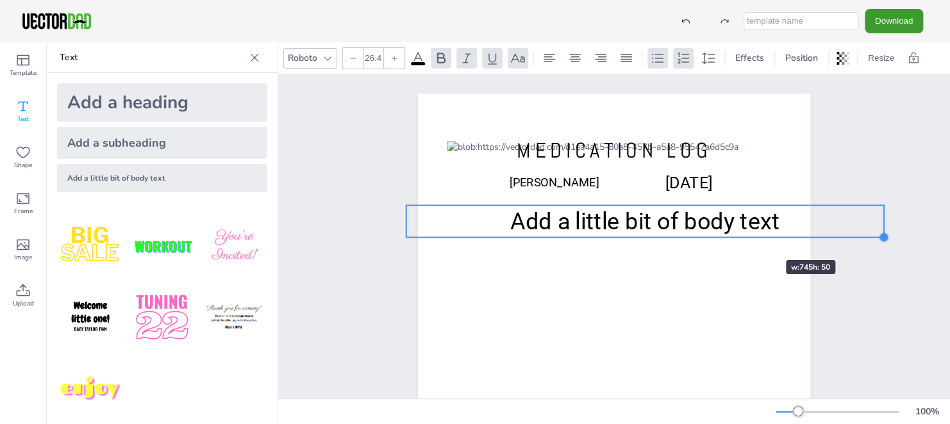
type input "26.5"
drag, startPoint x: 744, startPoint y: 228, endPoint x: 751, endPoint y: 219, distance: 11.4
click at [751, 219] on div "[DOMAIN_NAME] MEDICATION LOG Add a little bit of body text [PERSON_NAME] [DATE]…" at bounding box center [614, 347] width 392 height 507
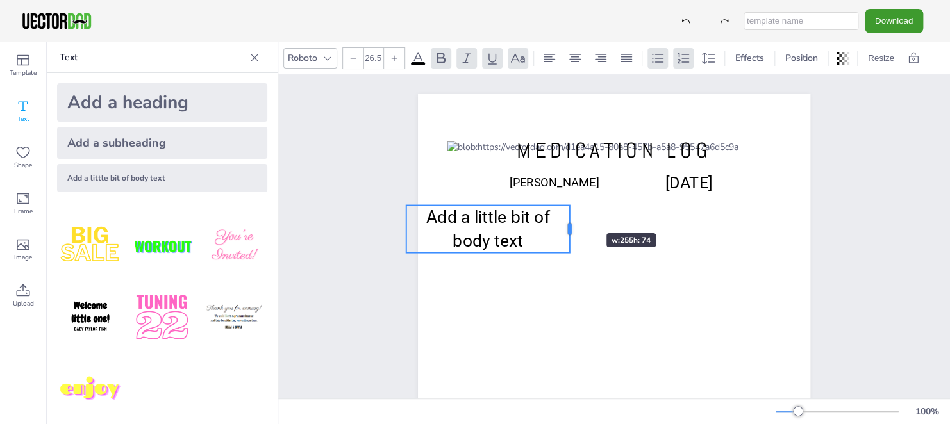
drag, startPoint x: 755, startPoint y: 217, endPoint x: 568, endPoint y: 210, distance: 187.3
click at [568, 210] on div "[DOMAIN_NAME] MEDICATION LOG Add a little bit of body text [PERSON_NAME] [DATE]…" at bounding box center [614, 347] width 392 height 507
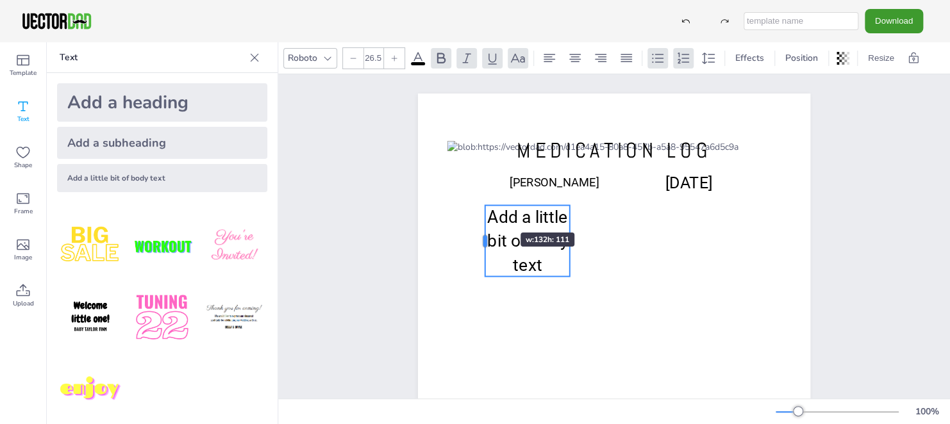
drag, startPoint x: 403, startPoint y: 221, endPoint x: 482, endPoint y: 210, distance: 79.6
click at [482, 210] on div "[DOMAIN_NAME] MEDICATION LOG Add a little bit of body text [PERSON_NAME] [DATE]…" at bounding box center [614, 347] width 392 height 507
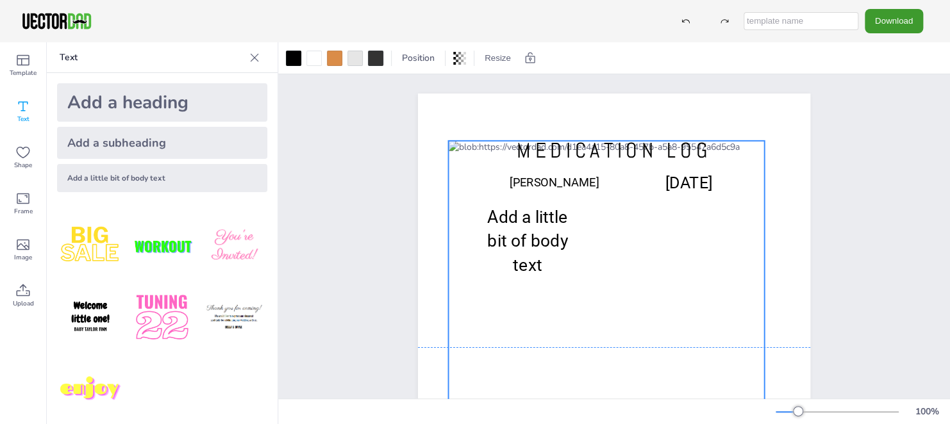
click at [528, 278] on div at bounding box center [607, 347] width 316 height 412
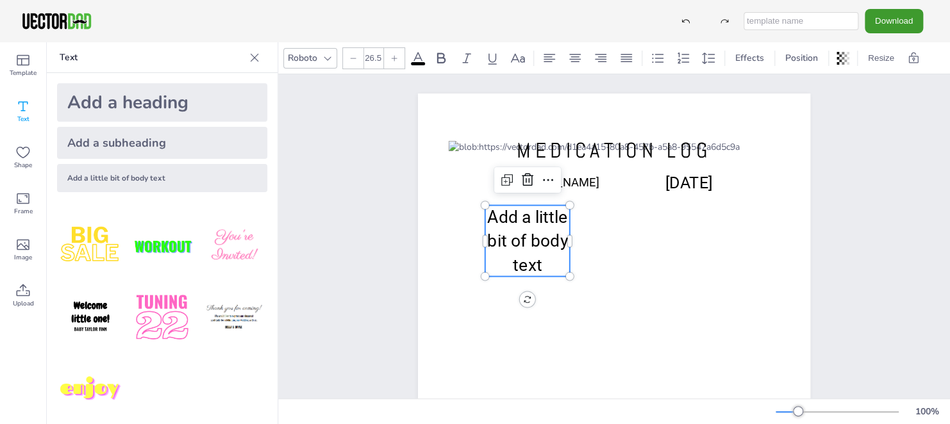
click at [506, 219] on span "Add a little bit of body text" at bounding box center [527, 241] width 80 height 67
type input "26.1"
drag, startPoint x: 562, startPoint y: 275, endPoint x: 561, endPoint y: 247, distance: 28.2
click at [561, 247] on div "[DOMAIN_NAME] MEDICATION LOG Add a little bit of body text [PERSON_NAME] [DATE]…" at bounding box center [614, 347] width 392 height 507
click at [491, 221] on span "Add a little bit of body text" at bounding box center [526, 241] width 79 height 66
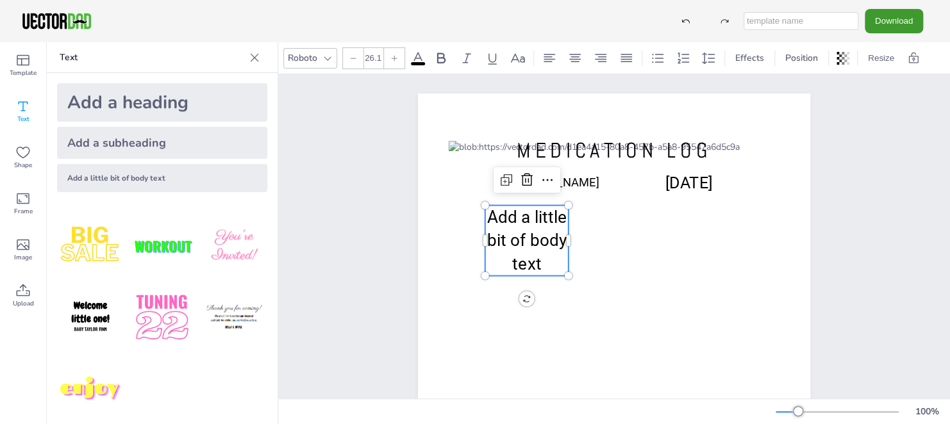
click at [491, 221] on span "Add a little bit of body text" at bounding box center [526, 241] width 79 height 66
click at [248, 193] on div "Add a heading Add a subheading Add a little bit of body text" at bounding box center [162, 137] width 231 height 129
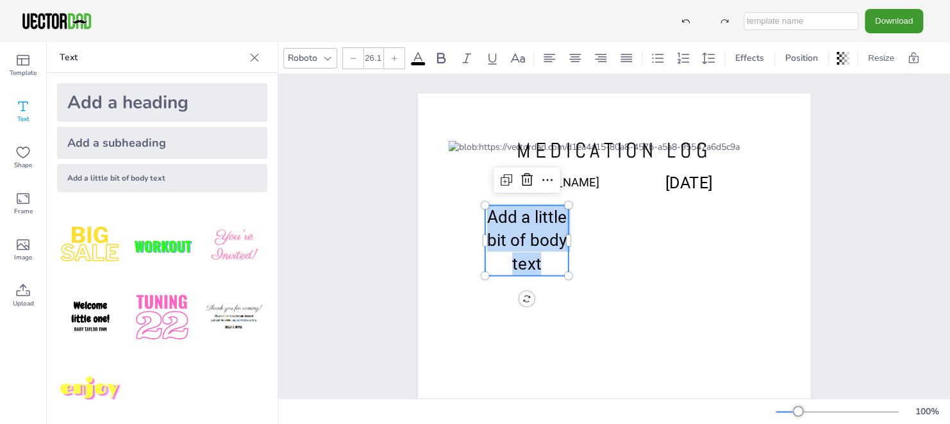
click at [248, 193] on div "Add a heading Add a subheading Add a little bit of body text" at bounding box center [162, 137] width 231 height 129
click at [883, 57] on button "Resize" at bounding box center [881, 58] width 37 height 21
click at [865, 97] on ul "A4 (8.25in x 11.75in) US Letter (8.5in x 11in)" at bounding box center [898, 71] width 108 height 59
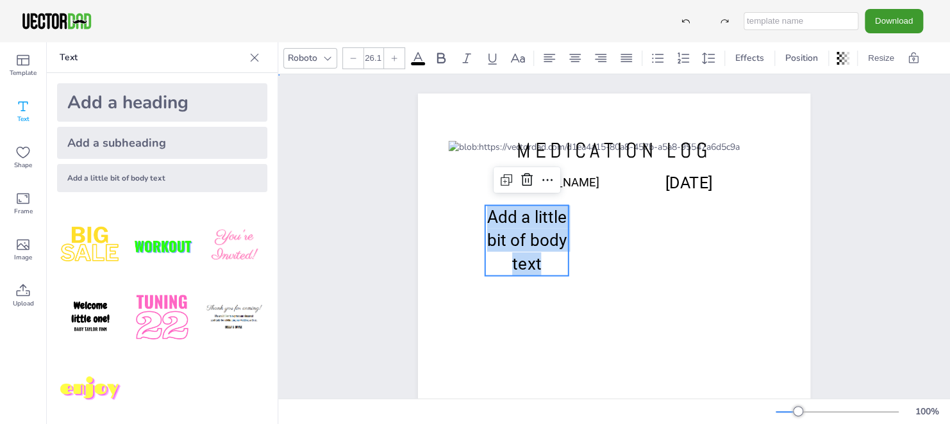
click at [863, 126] on div "[DOMAIN_NAME] MEDICATION LOG Add a little bit of body text [PERSON_NAME] [DATE]…" at bounding box center [614, 346] width 672 height 545
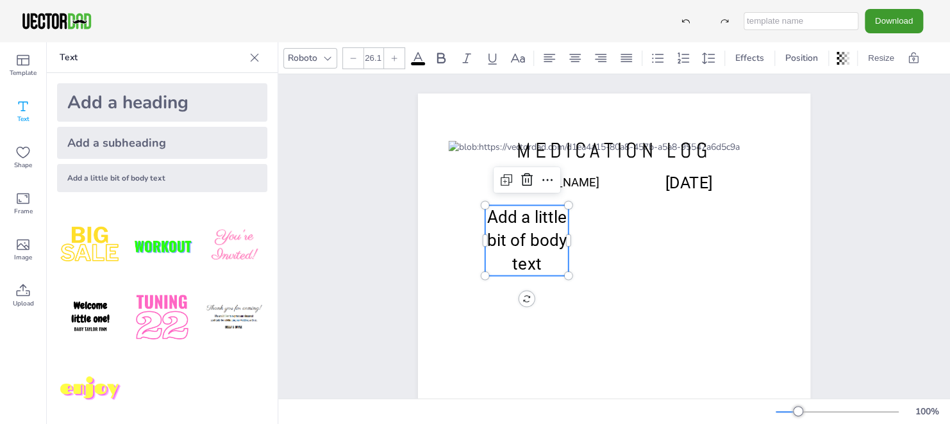
click at [544, 271] on p "Add a little bit of body text" at bounding box center [526, 241] width 83 height 71
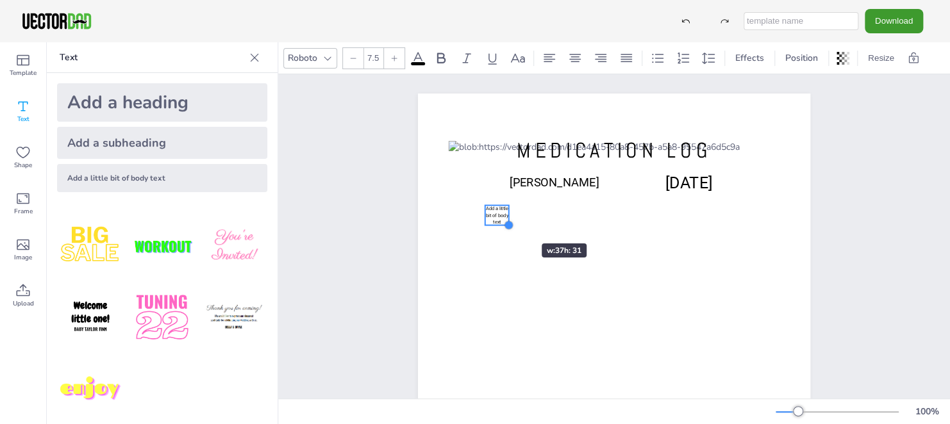
drag, startPoint x: 563, startPoint y: 272, endPoint x: 503, endPoint y: 221, distance: 78.6
click at [504, 221] on div at bounding box center [509, 226] width 10 height 10
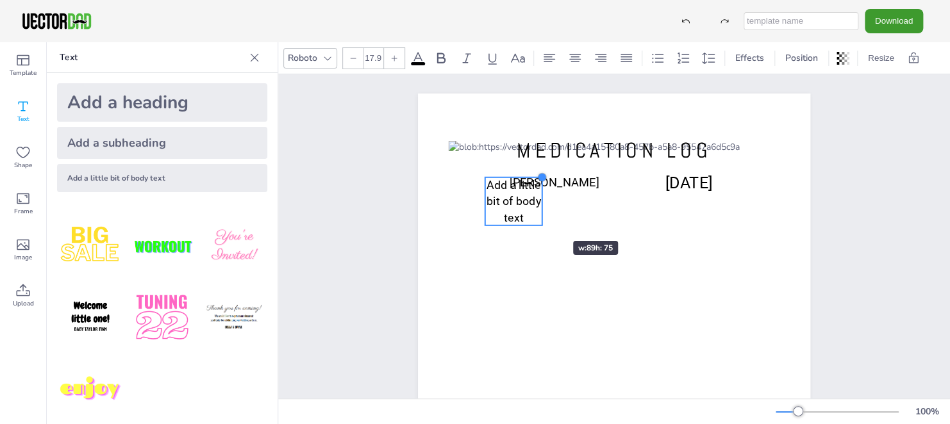
drag, startPoint x: 501, startPoint y: 204, endPoint x: 535, endPoint y: 218, distance: 36.2
click at [535, 218] on div "[DOMAIN_NAME] MEDICATION LOG Add a little bit of body text [PERSON_NAME] [DATE]…" at bounding box center [614, 347] width 392 height 507
click at [844, 184] on div "[DOMAIN_NAME] MEDICATION LOG Add a little bit of body text [PERSON_NAME] [DATE]…" at bounding box center [614, 346] width 503 height 545
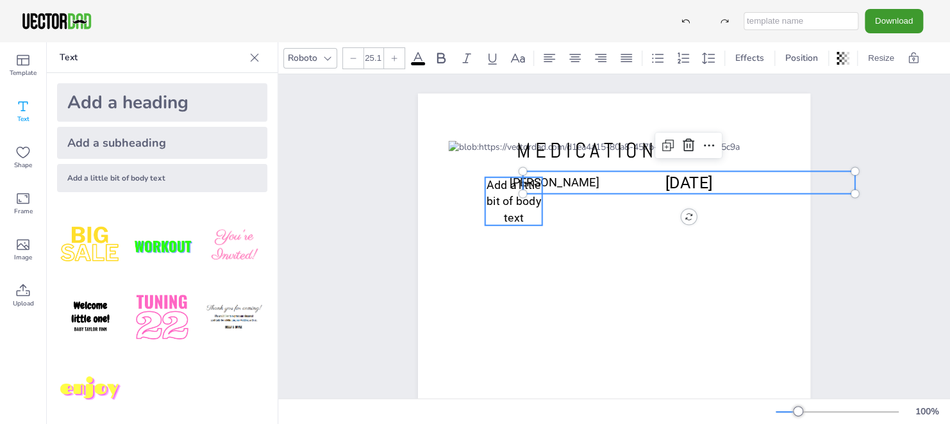
type input "17.9"
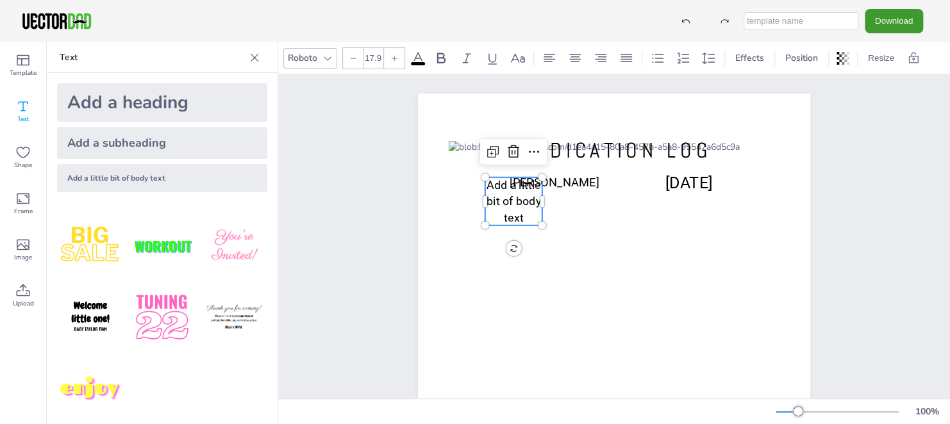
click at [511, 212] on span "Add a little bit of body text" at bounding box center [514, 202] width 54 height 46
click at [375, 260] on div "[DOMAIN_NAME] MEDICATION LOG Add a little bit of body text [PERSON_NAME] [DATE]…" at bounding box center [614, 346] width 503 height 545
click at [515, 214] on span "Add a little bit of body text" at bounding box center [514, 202] width 54 height 46
click at [22, 65] on icon at bounding box center [22, 60] width 15 height 15
